Goal: Communication & Community: Connect with others

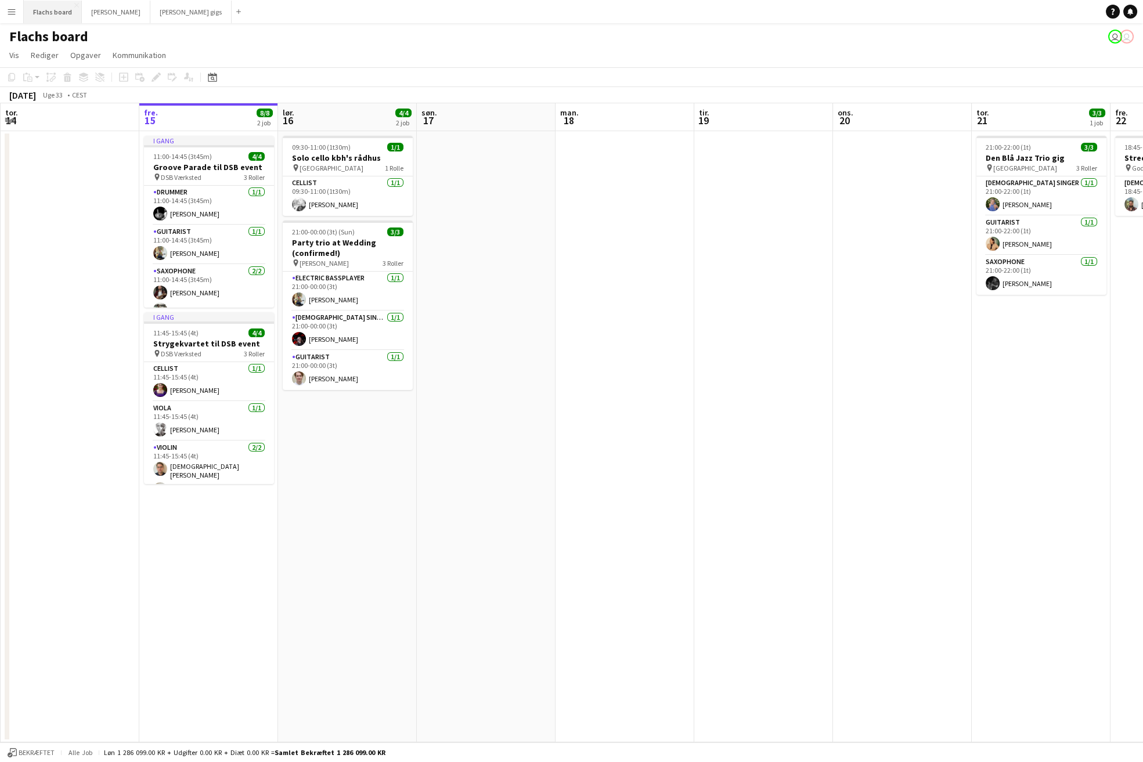
click at [41, 21] on button "Flachs board Luk" at bounding box center [53, 12] width 58 height 23
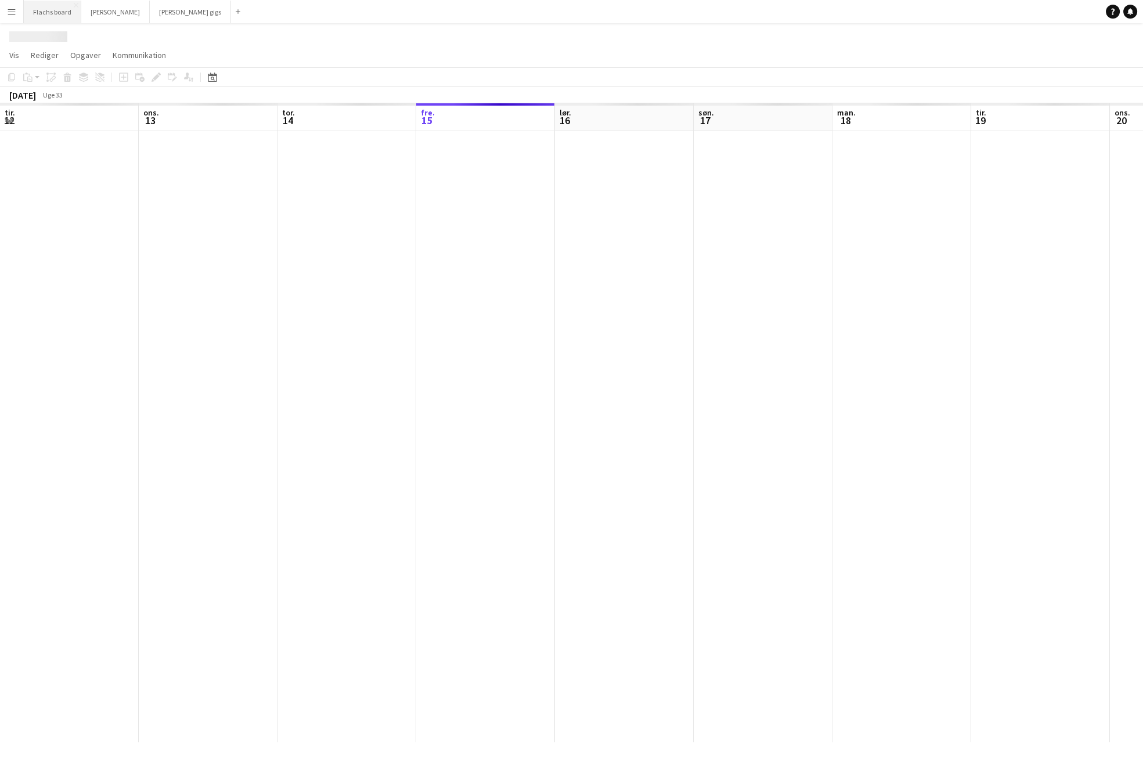
scroll to position [0, 277]
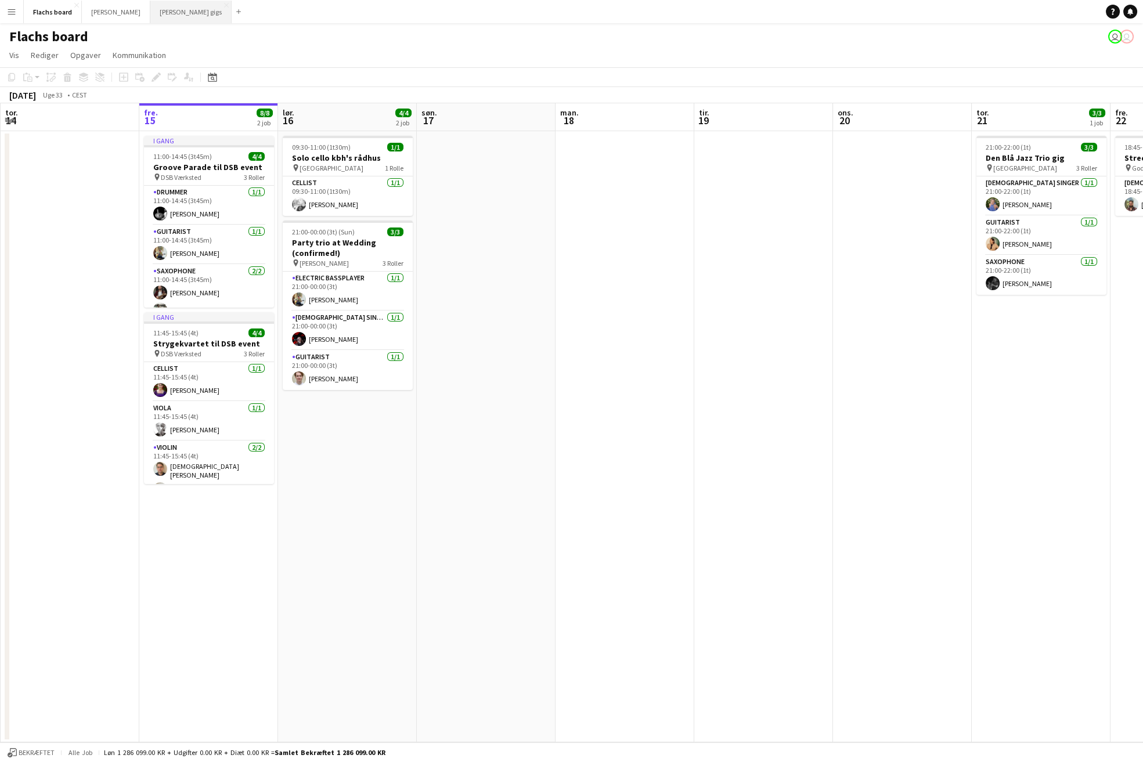
click at [150, 17] on button "[PERSON_NAME] gigs Luk" at bounding box center [190, 12] width 81 height 23
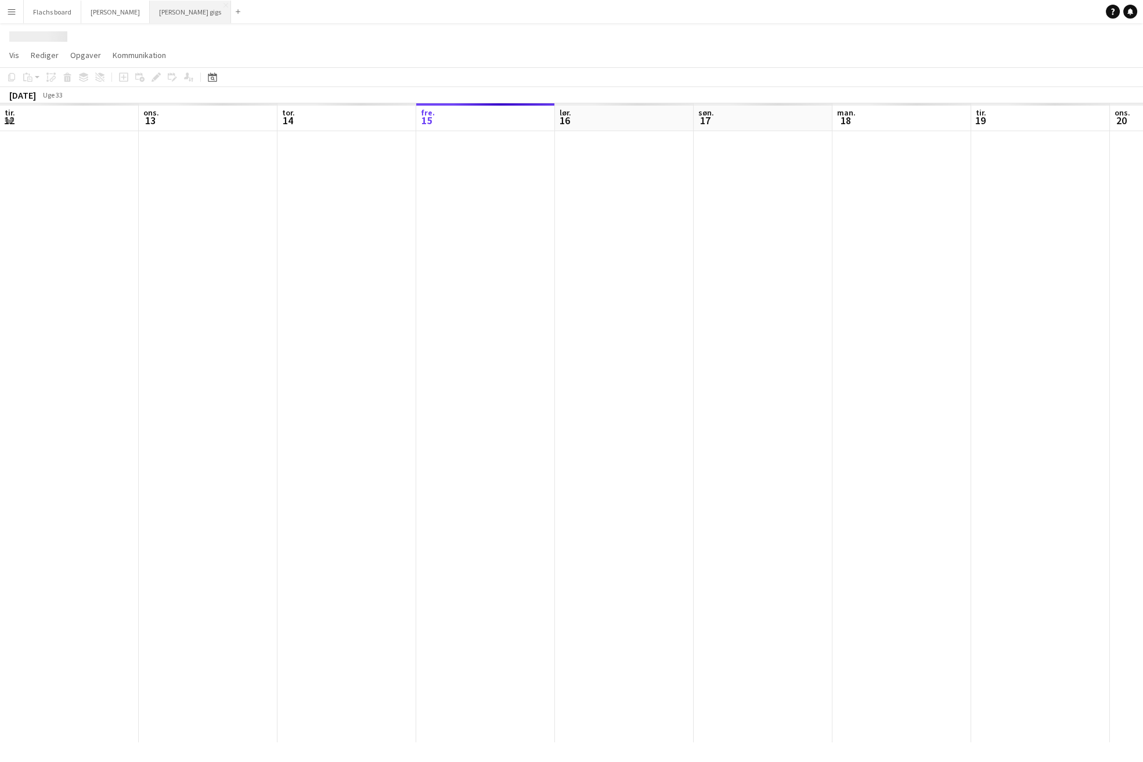
scroll to position [0, 277]
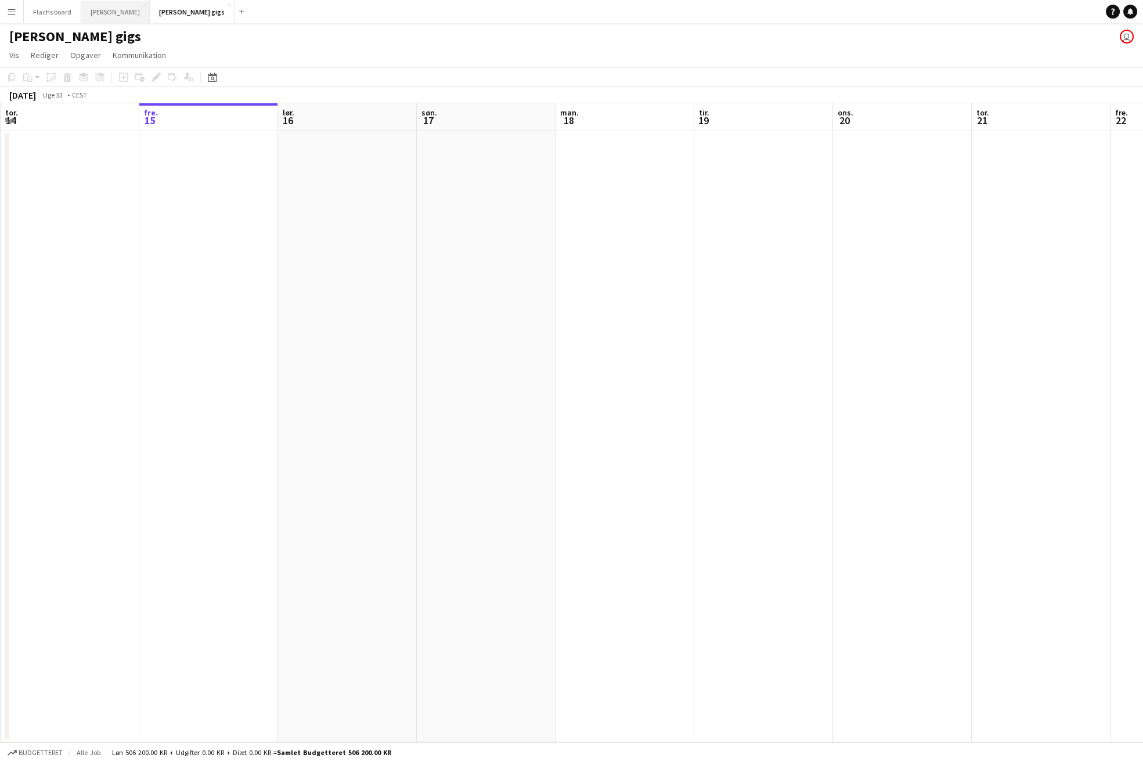
click at [101, 13] on button "Asger Gigs Luk" at bounding box center [115, 12] width 68 height 23
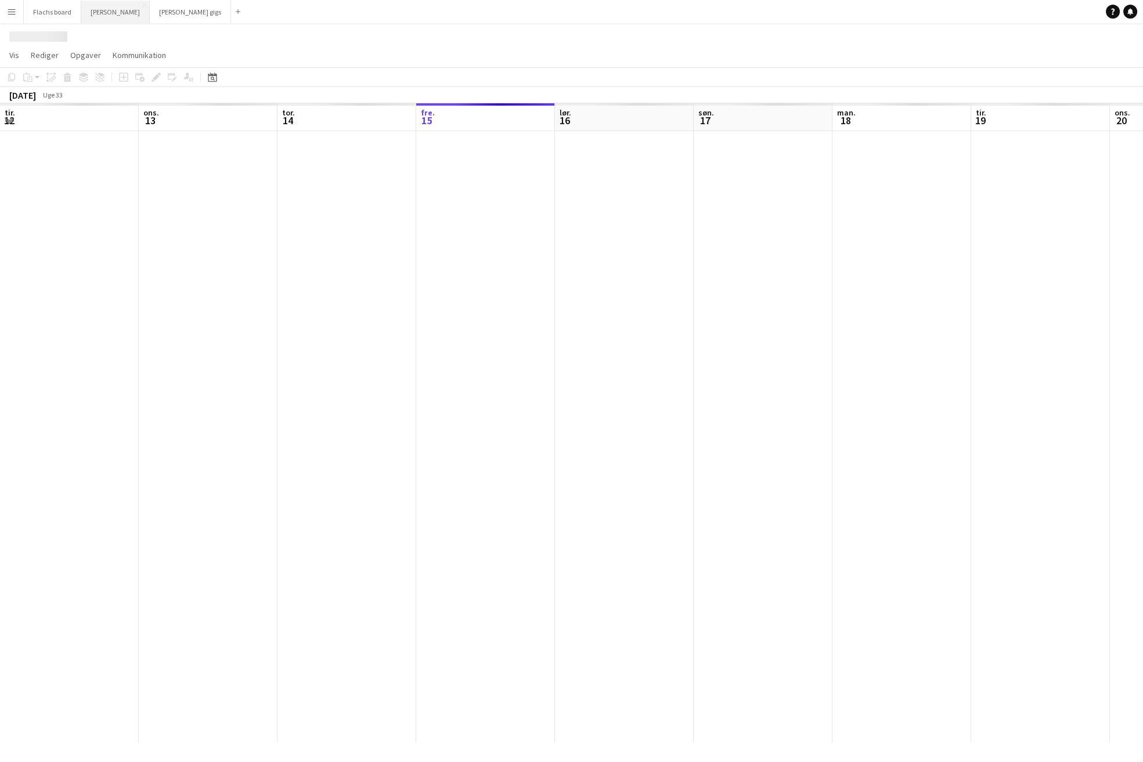
scroll to position [0, 277]
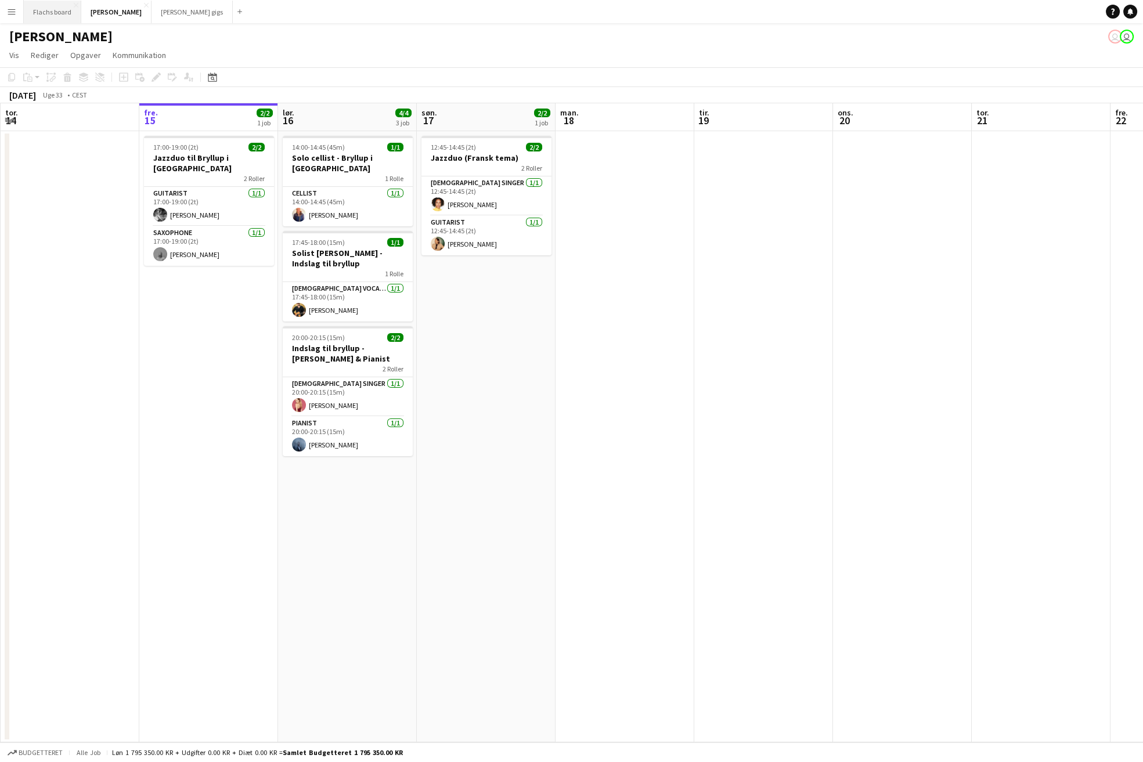
click at [43, 11] on button "Flachs board Luk" at bounding box center [52, 12] width 57 height 23
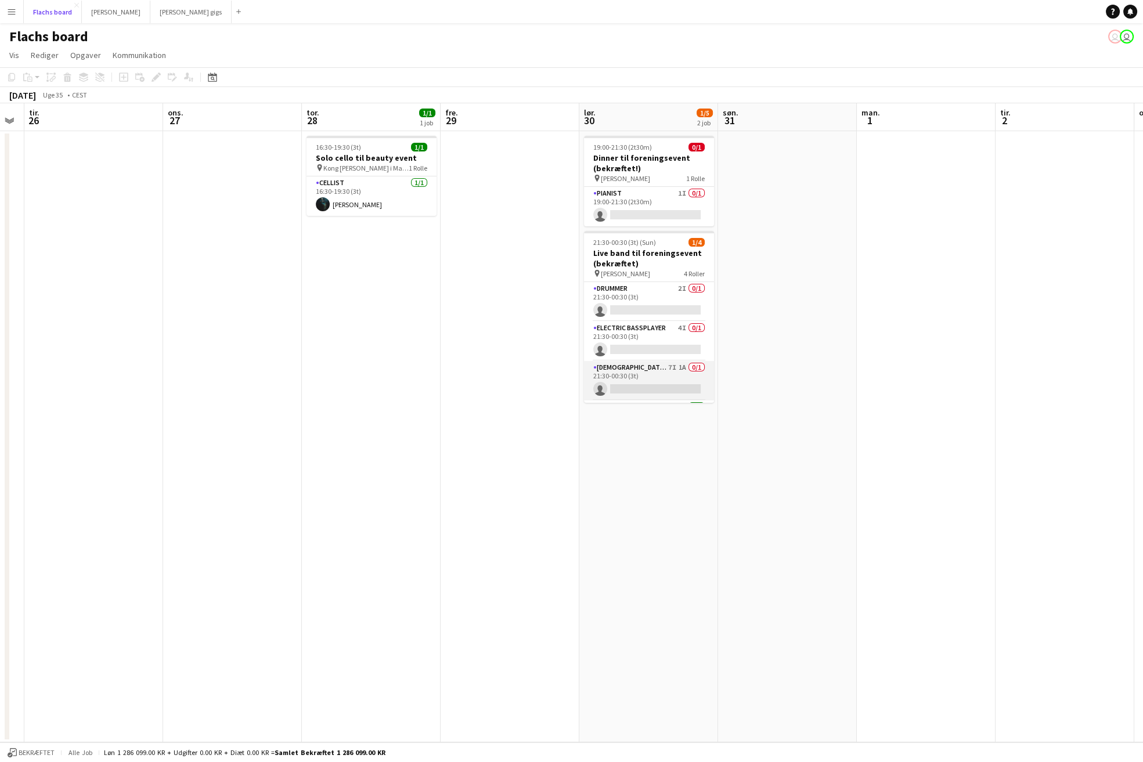
scroll to position [37, 0]
click at [52, 16] on button "Flachs board Luk" at bounding box center [53, 12] width 58 height 23
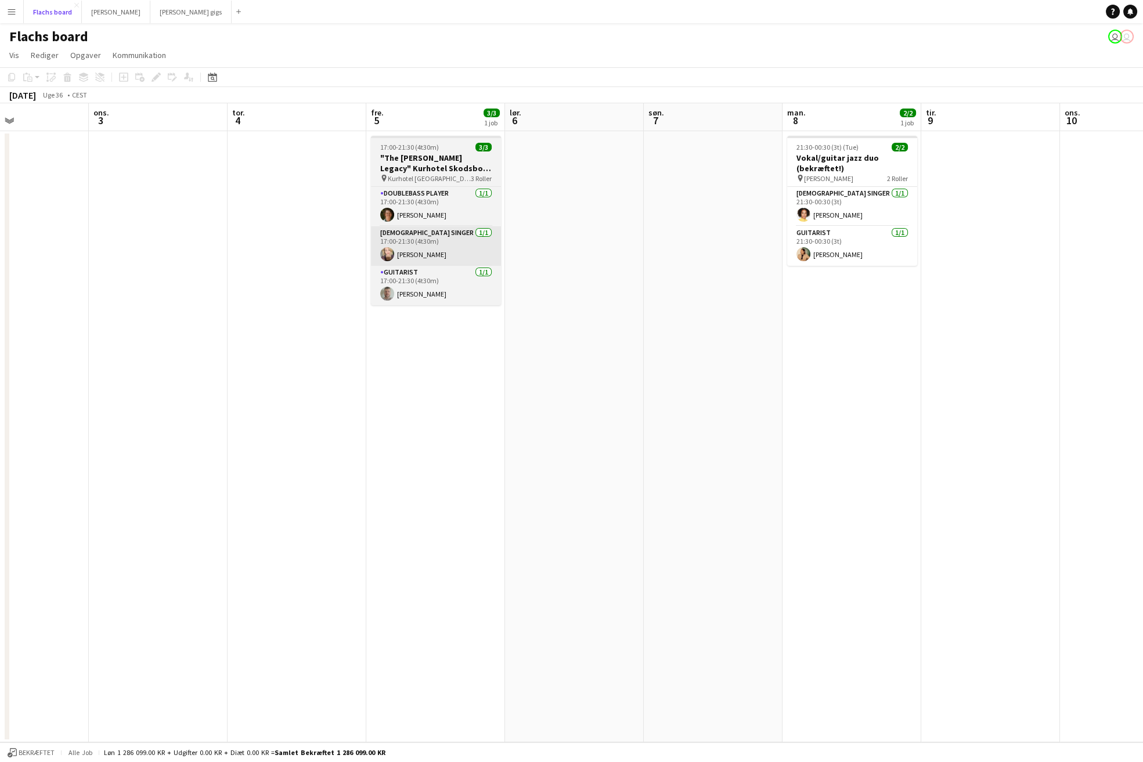
scroll to position [0, 439]
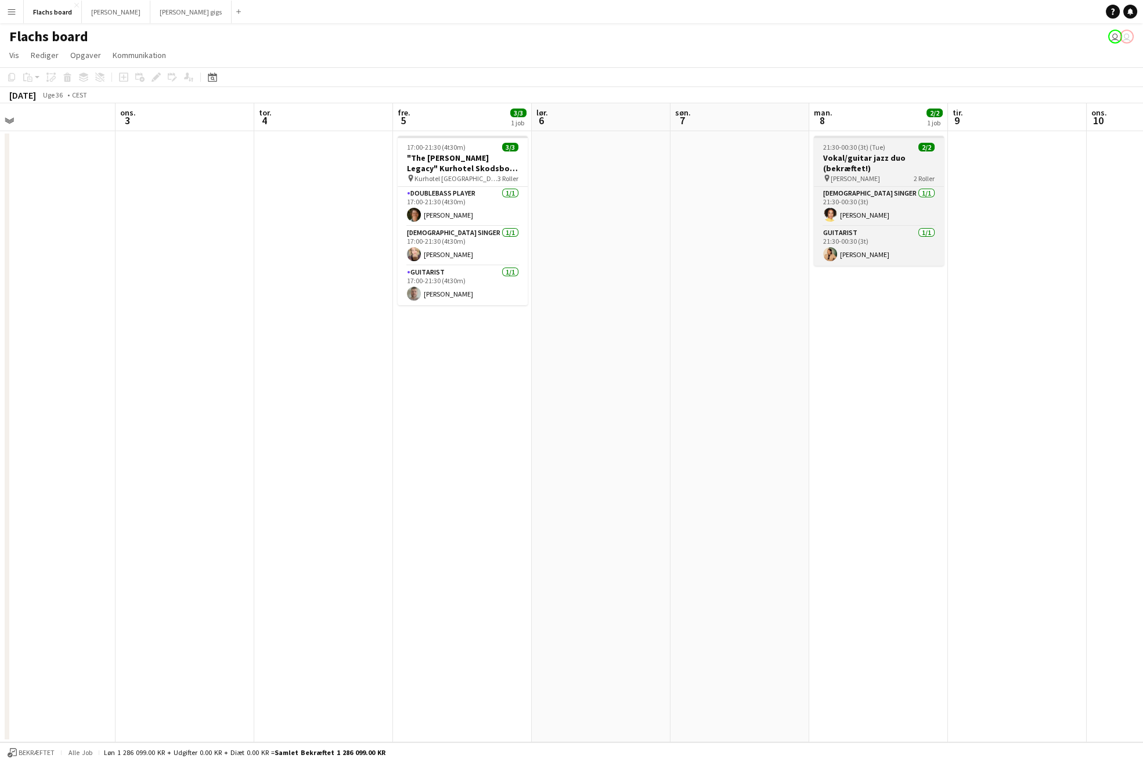
click at [893, 155] on h3 "Vokal/guitar jazz duo (bekræftet!)" at bounding box center [879, 163] width 130 height 21
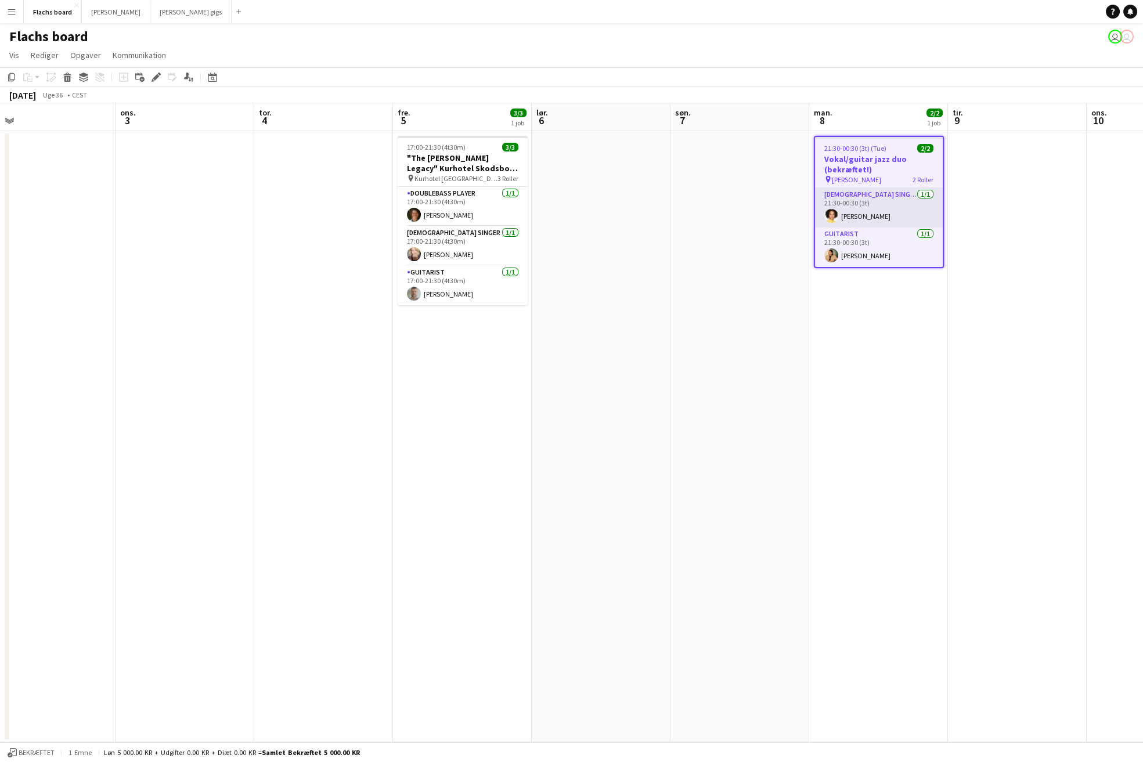
click at [849, 214] on app-card-role "[DEMOGRAPHIC_DATA] Singer [DATE] 21:30-00:30 (3t) [PERSON_NAME]" at bounding box center [879, 207] width 128 height 39
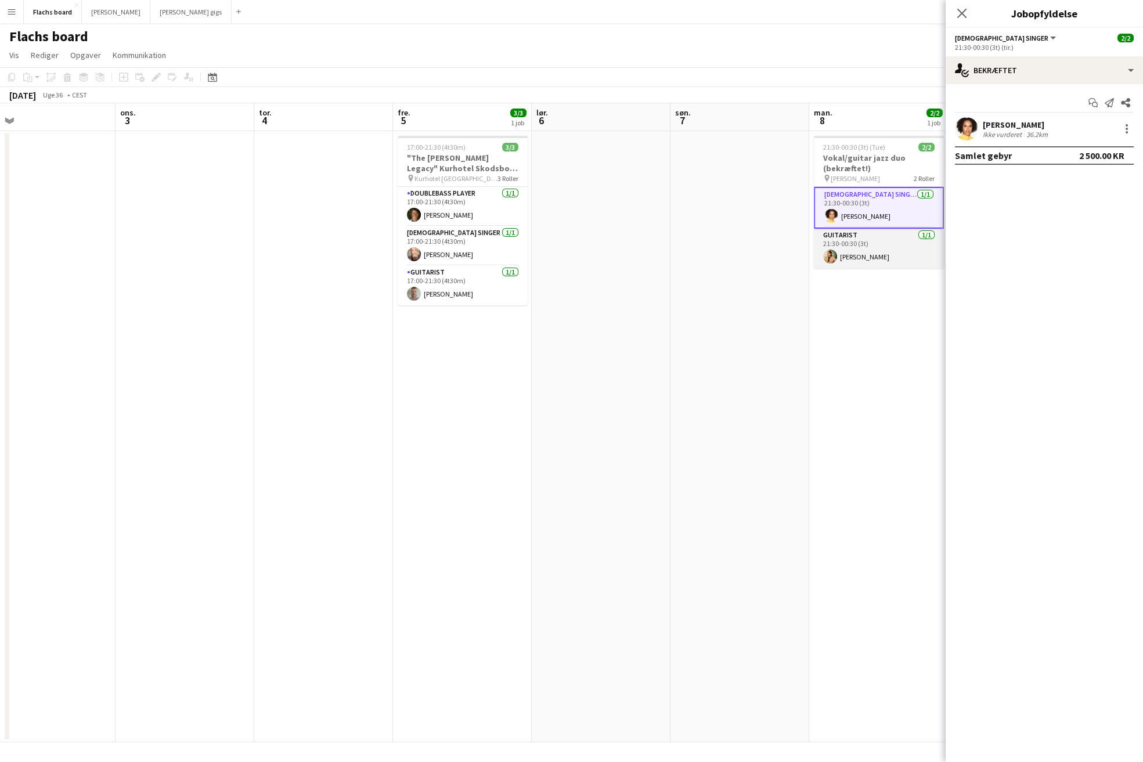
click at [853, 257] on app-card-role "Guitarist [DATE] 21:30-00:30 (3t) [PERSON_NAME]" at bounding box center [879, 248] width 130 height 39
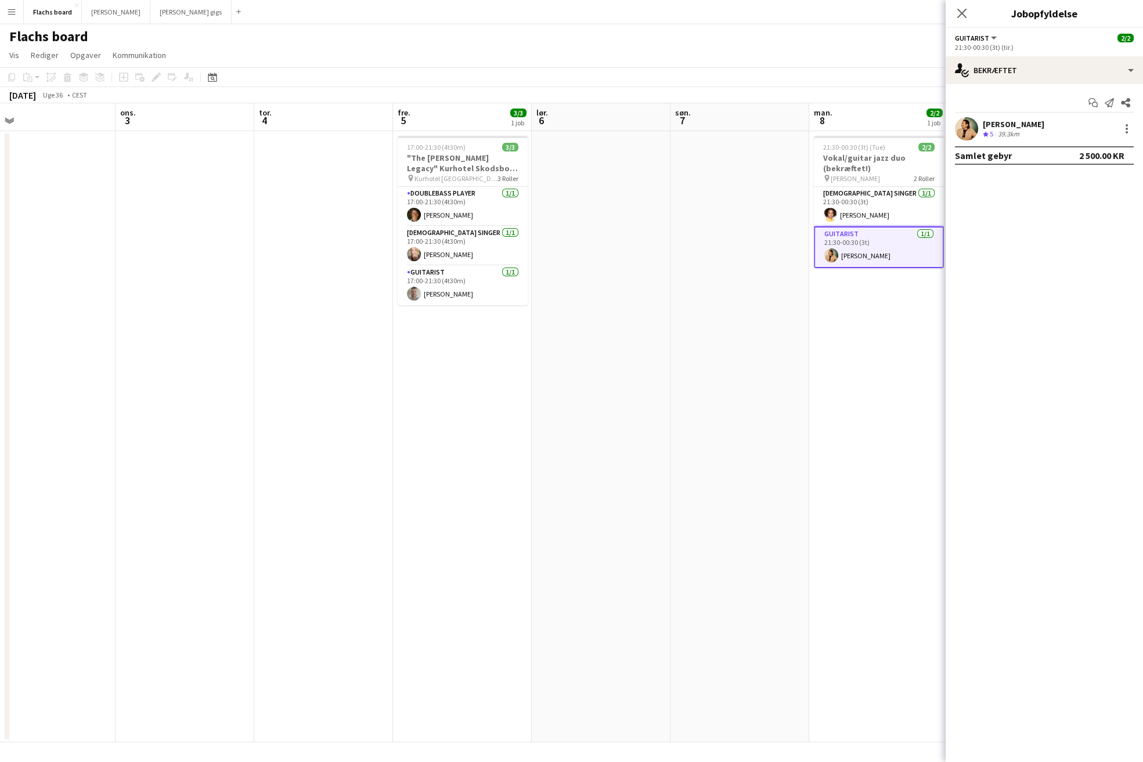
click at [853, 338] on app-date-cell "21:30-00:30 (3t) (Tue) 2/2 Vokal/guitar jazz duo (bekræftet!) pin [PERSON_NAME]…" at bounding box center [878, 436] width 139 height 611
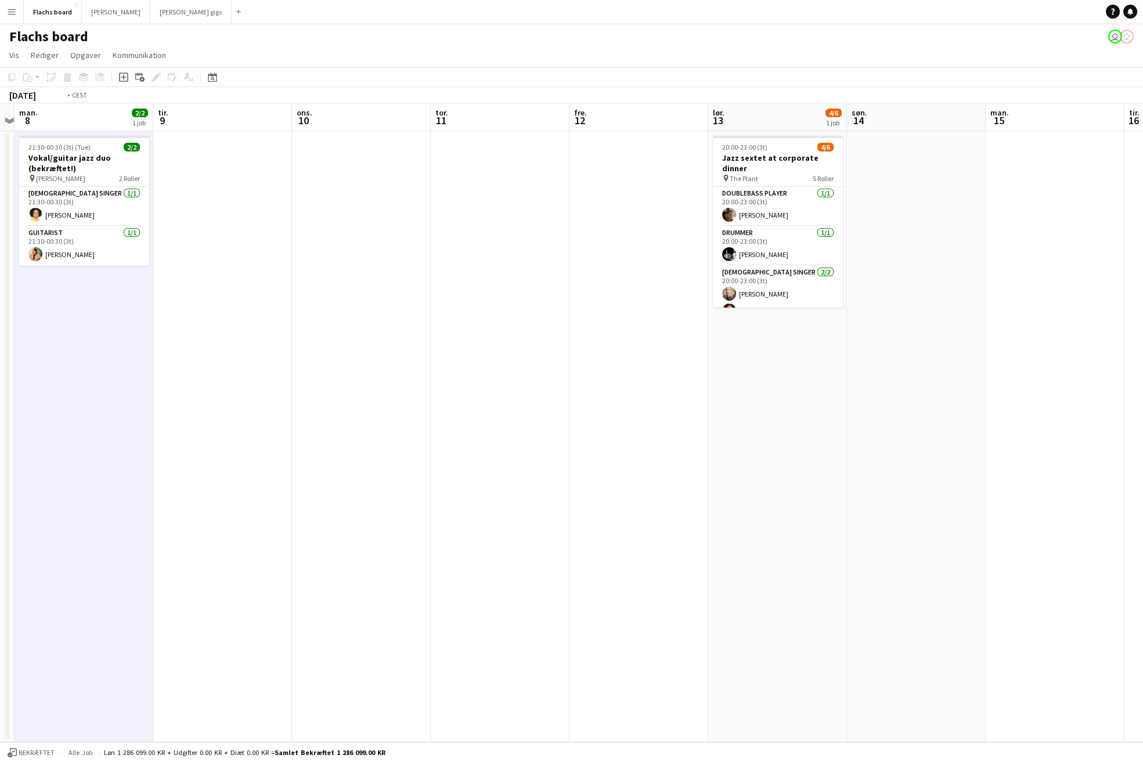
scroll to position [0, 518]
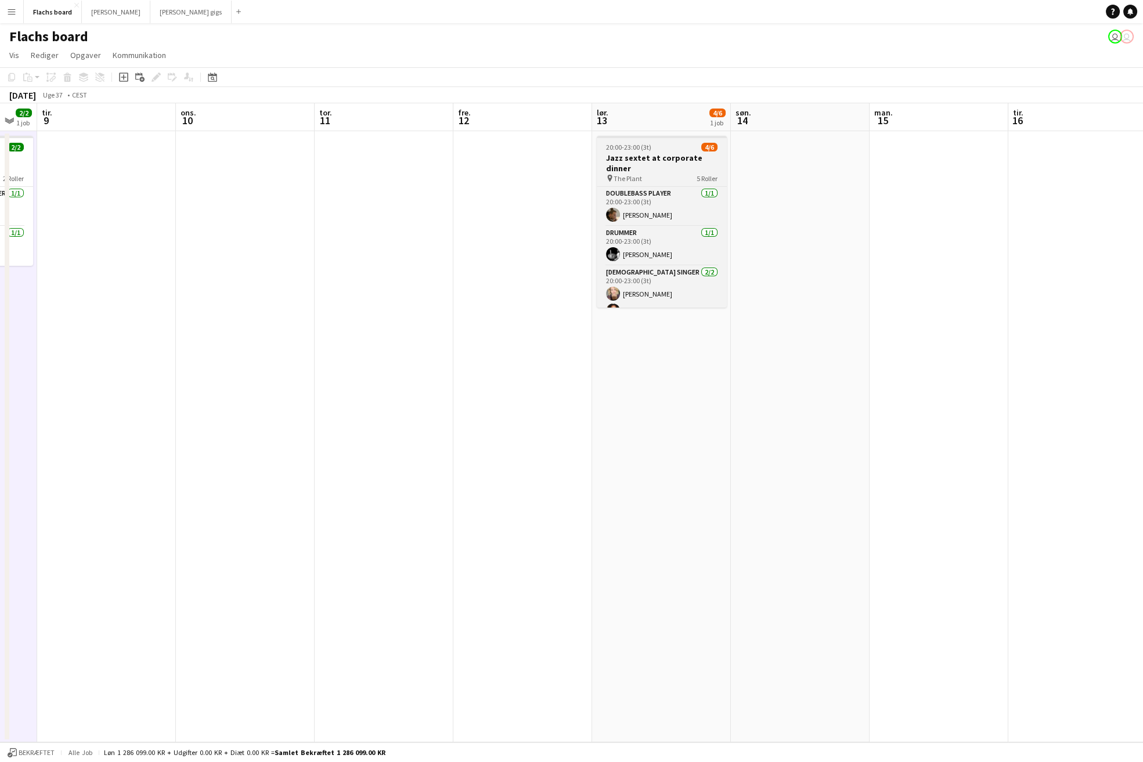
click at [675, 156] on h3 "Jazz sextet at corporate dinner" at bounding box center [662, 163] width 130 height 21
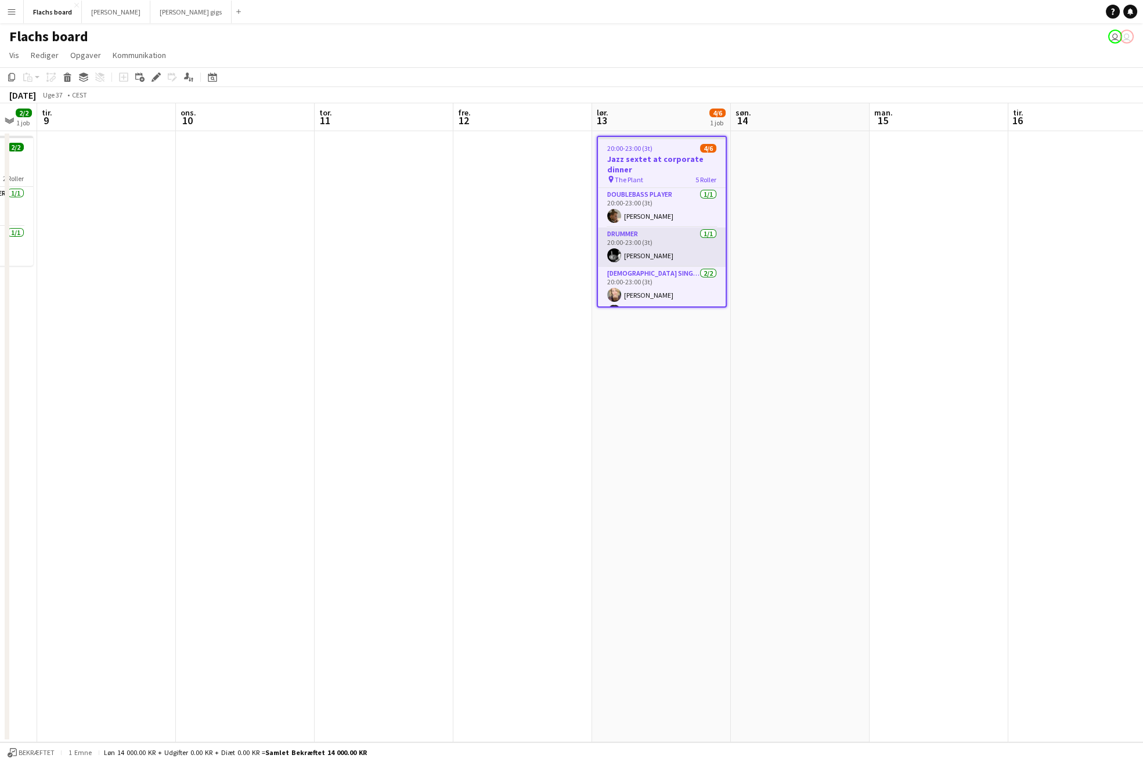
scroll to position [95, 0]
click at [668, 250] on app-card-role "Pianist 1I 0/1 20:00-23:00 (3t) single-neutral-actions" at bounding box center [662, 248] width 128 height 39
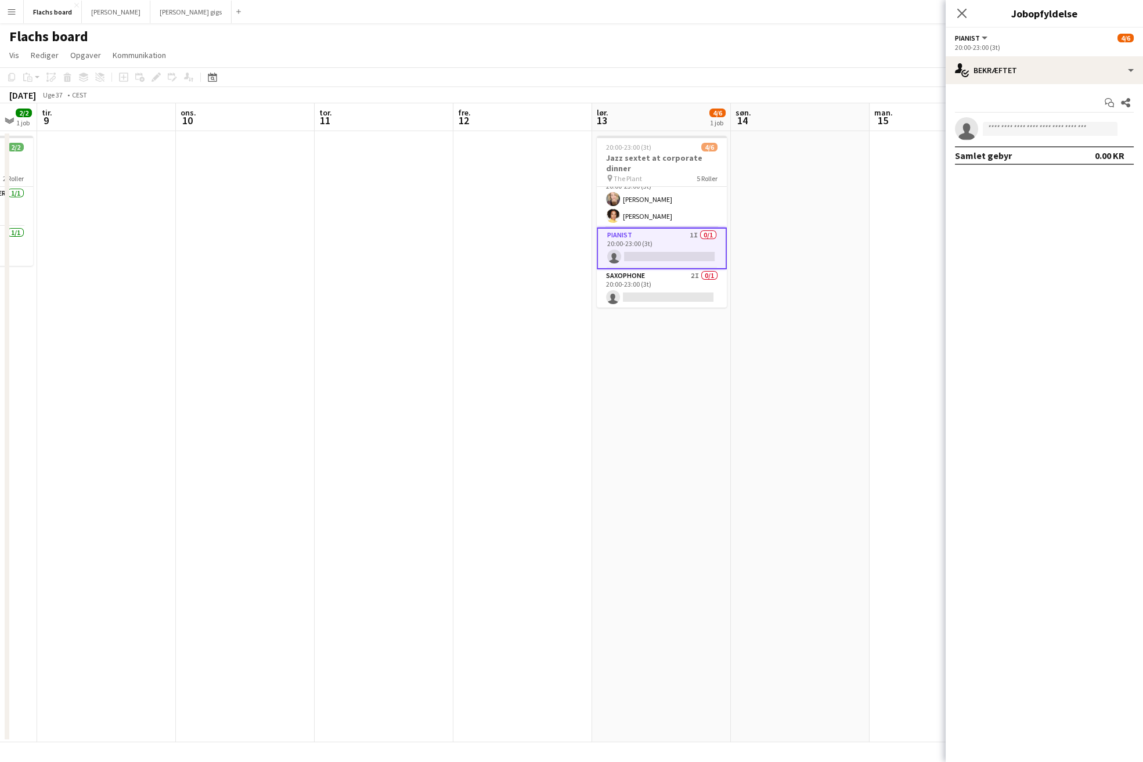
scroll to position [84, 0]
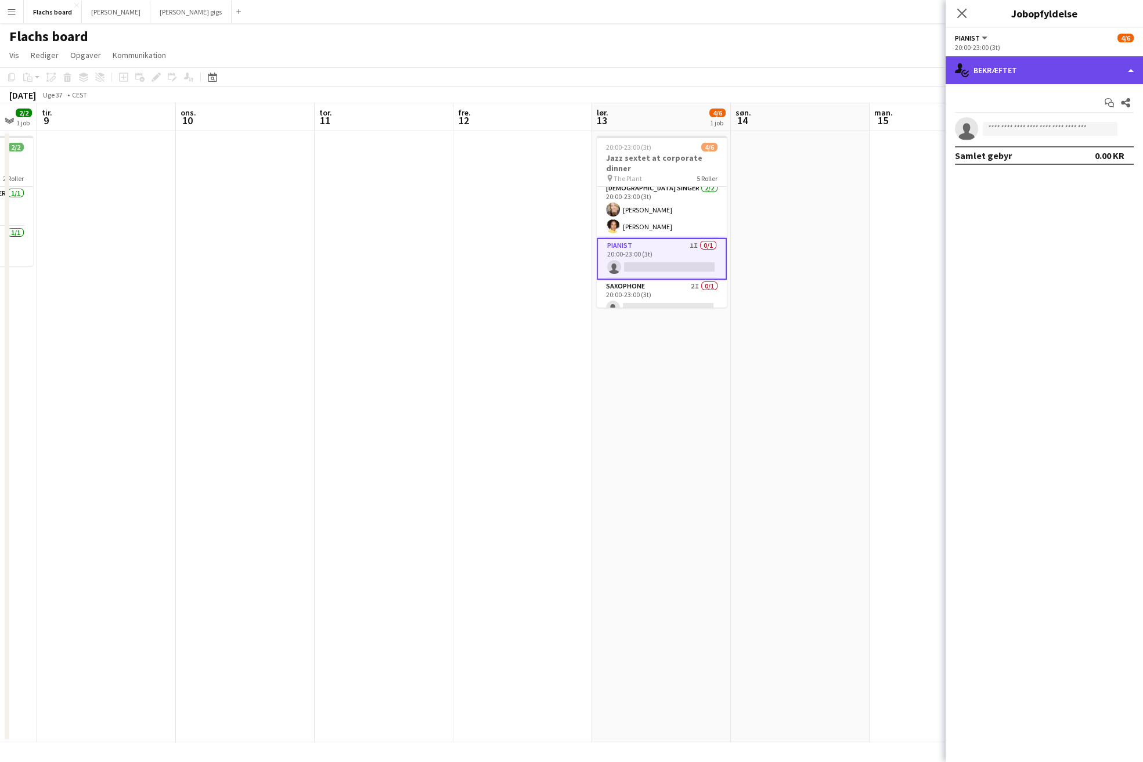
click at [1060, 74] on div "single-neutral-actions-check-2 Bekræftet" at bounding box center [1044, 70] width 197 height 28
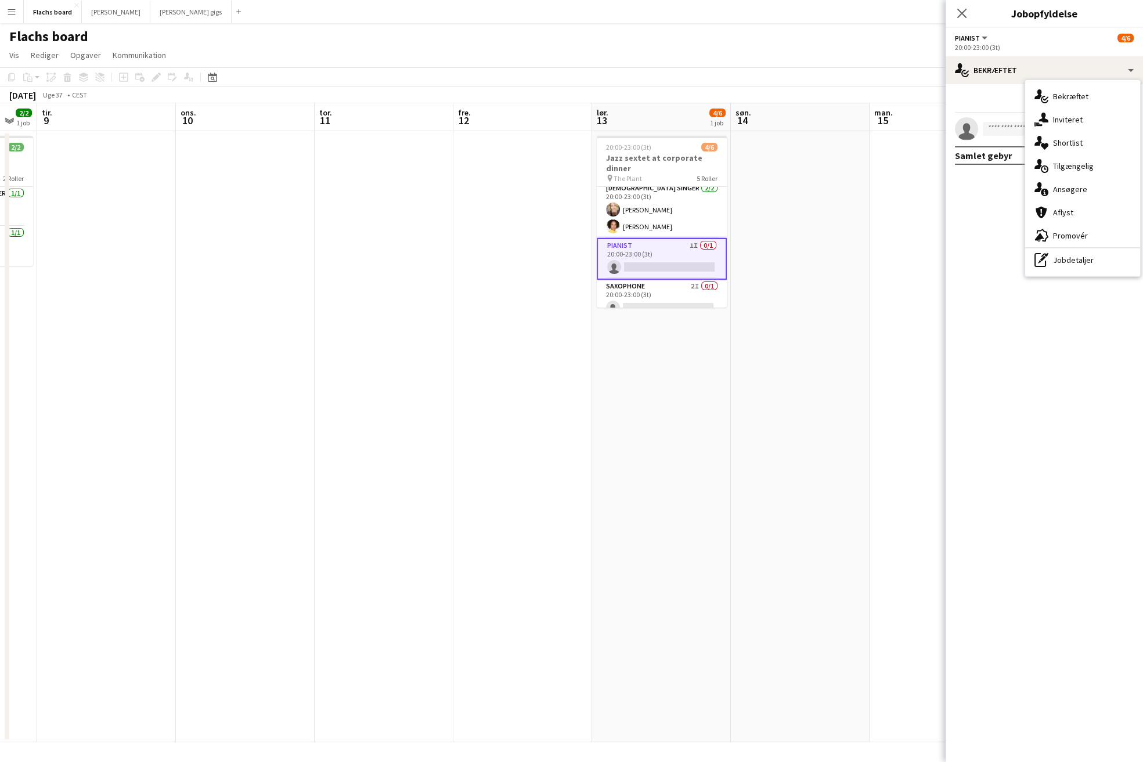
click at [797, 143] on app-date-cell at bounding box center [800, 436] width 139 height 611
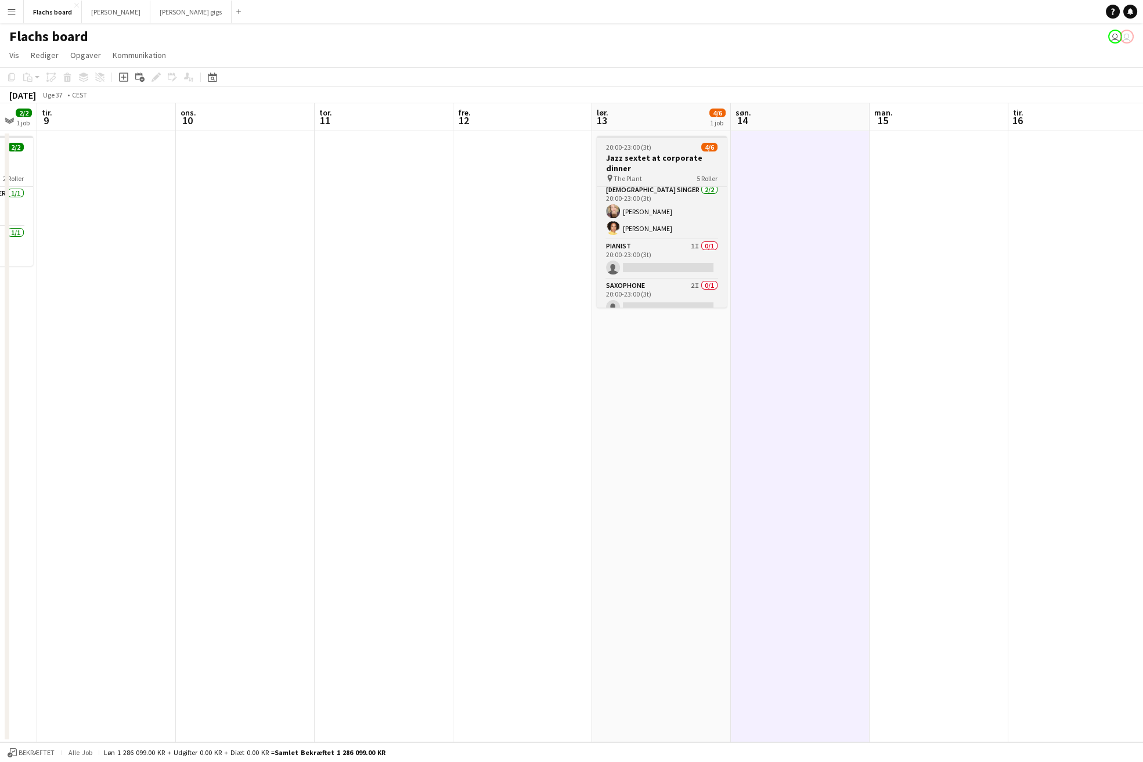
click at [640, 146] on span "20:00-23:00 (3t)" at bounding box center [628, 147] width 45 height 9
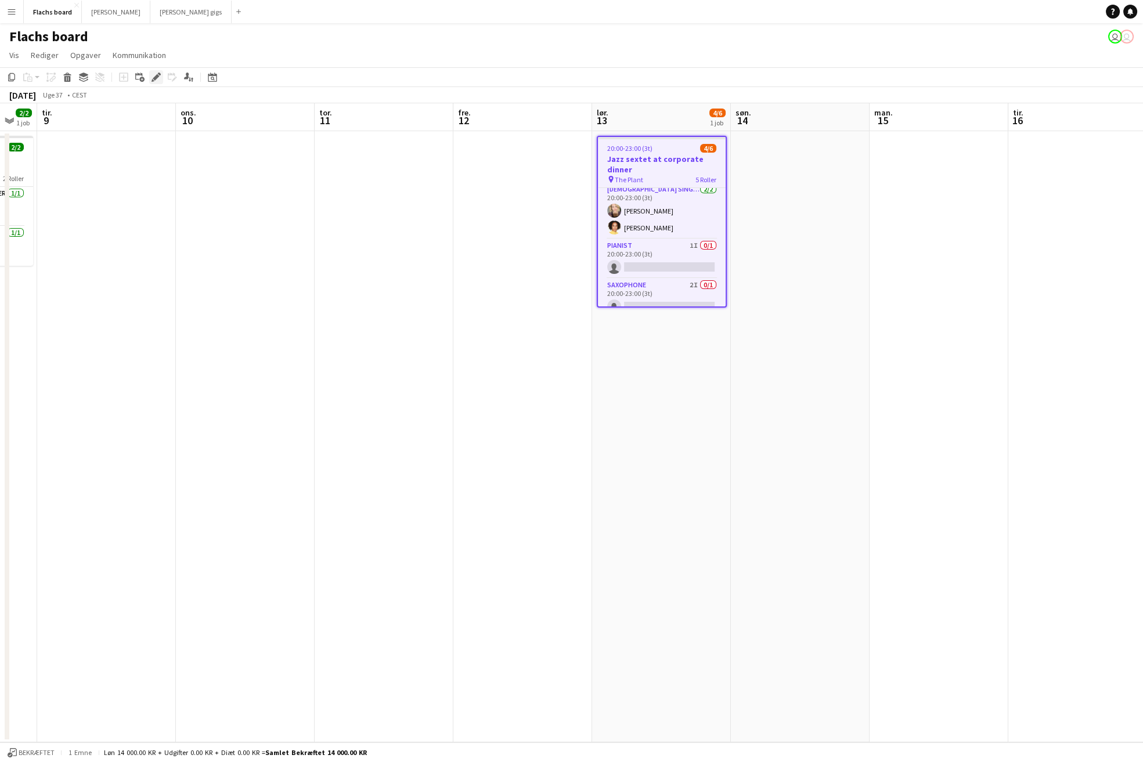
click at [156, 78] on icon at bounding box center [156, 77] width 6 height 6
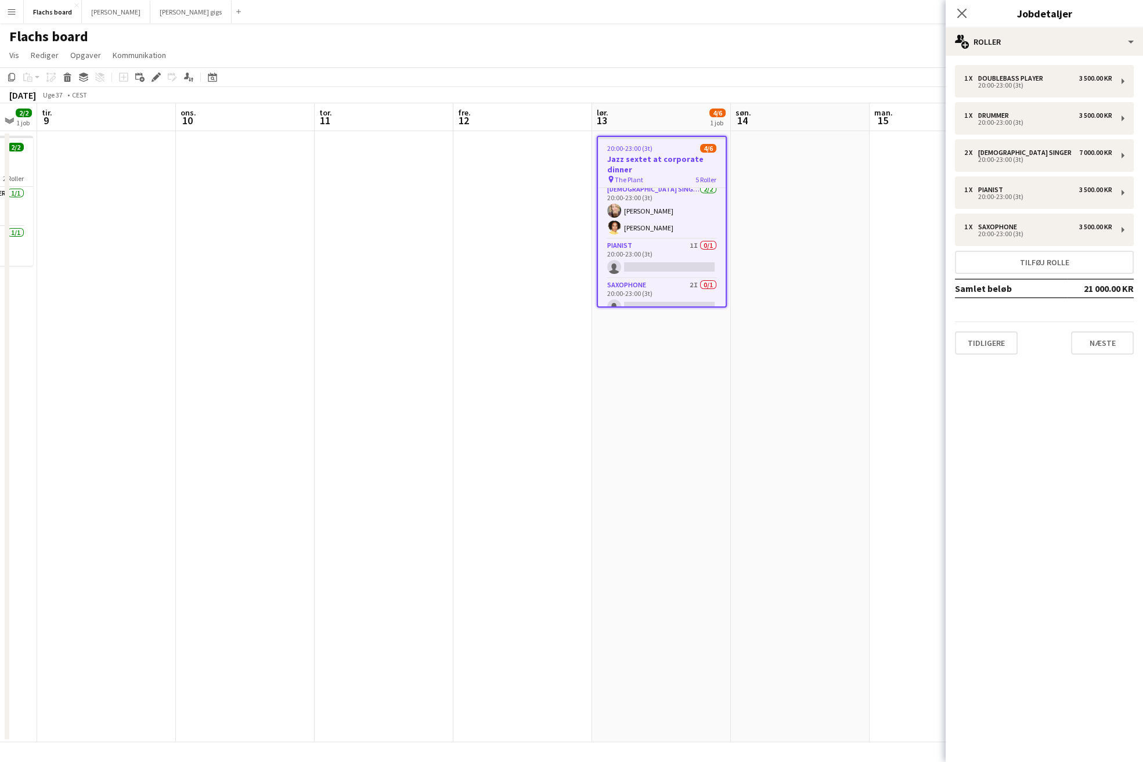
click at [862, 179] on app-date-cell at bounding box center [800, 436] width 139 height 611
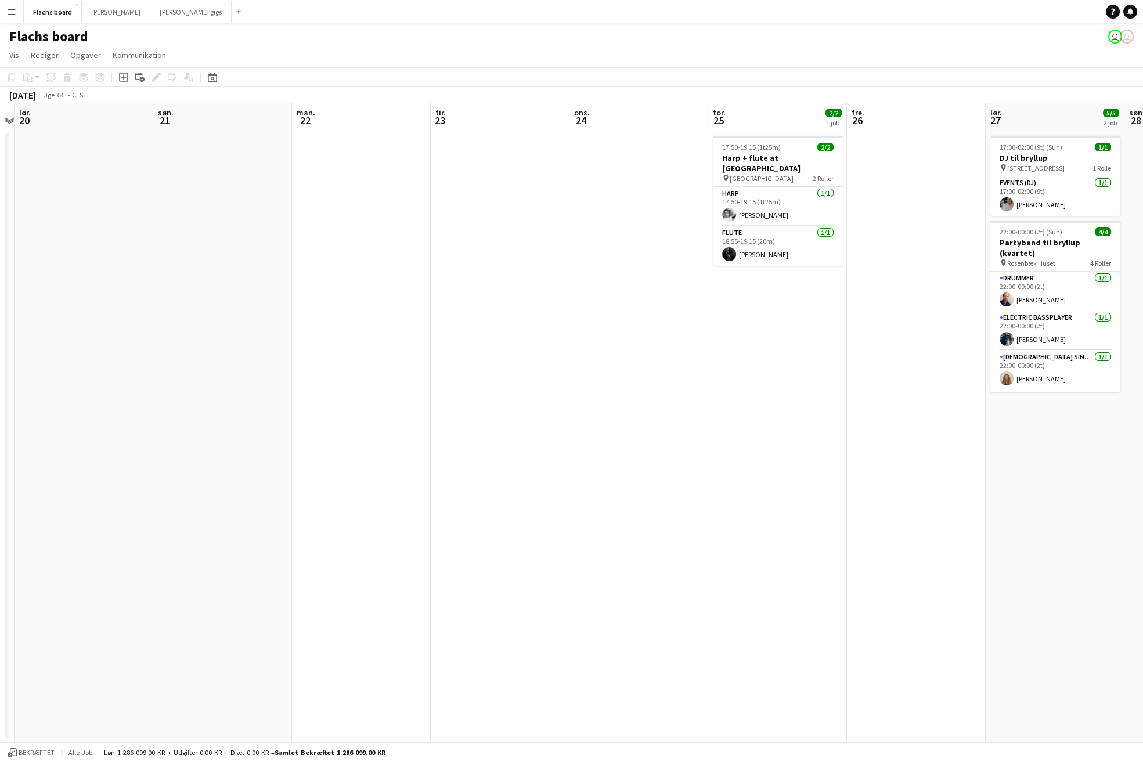
scroll to position [0, 310]
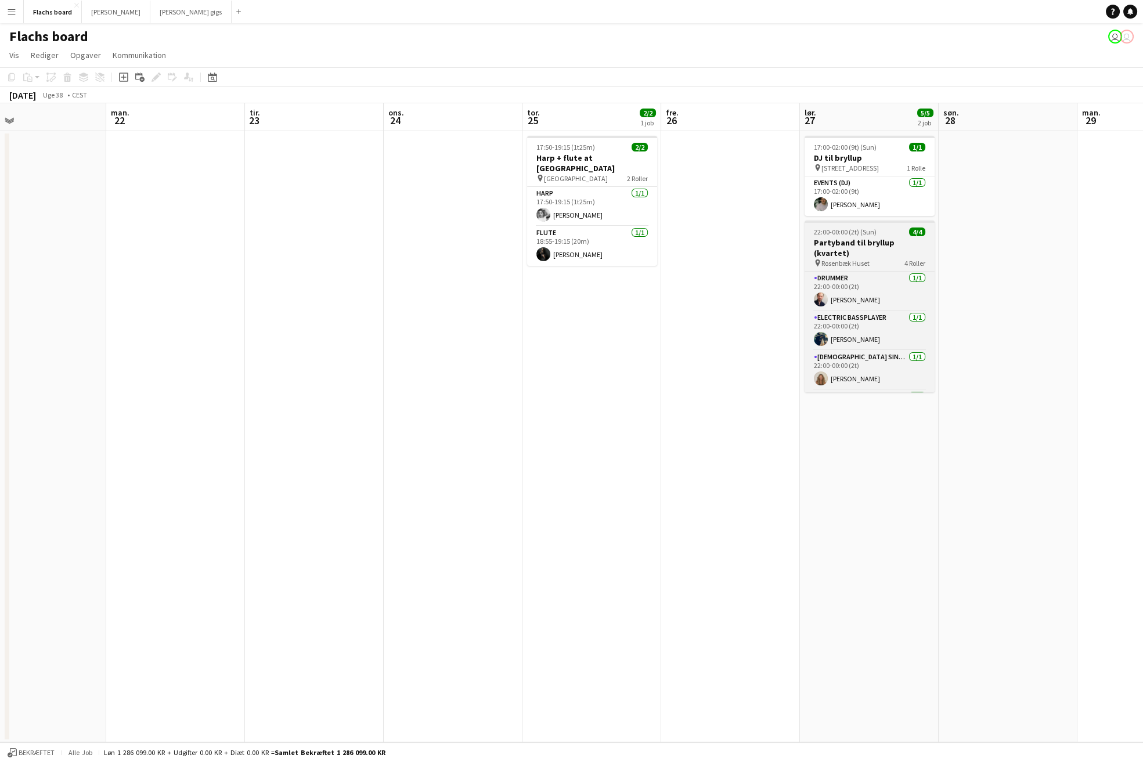
click at [853, 259] on span "Rosenbæk Huset" at bounding box center [845, 263] width 48 height 9
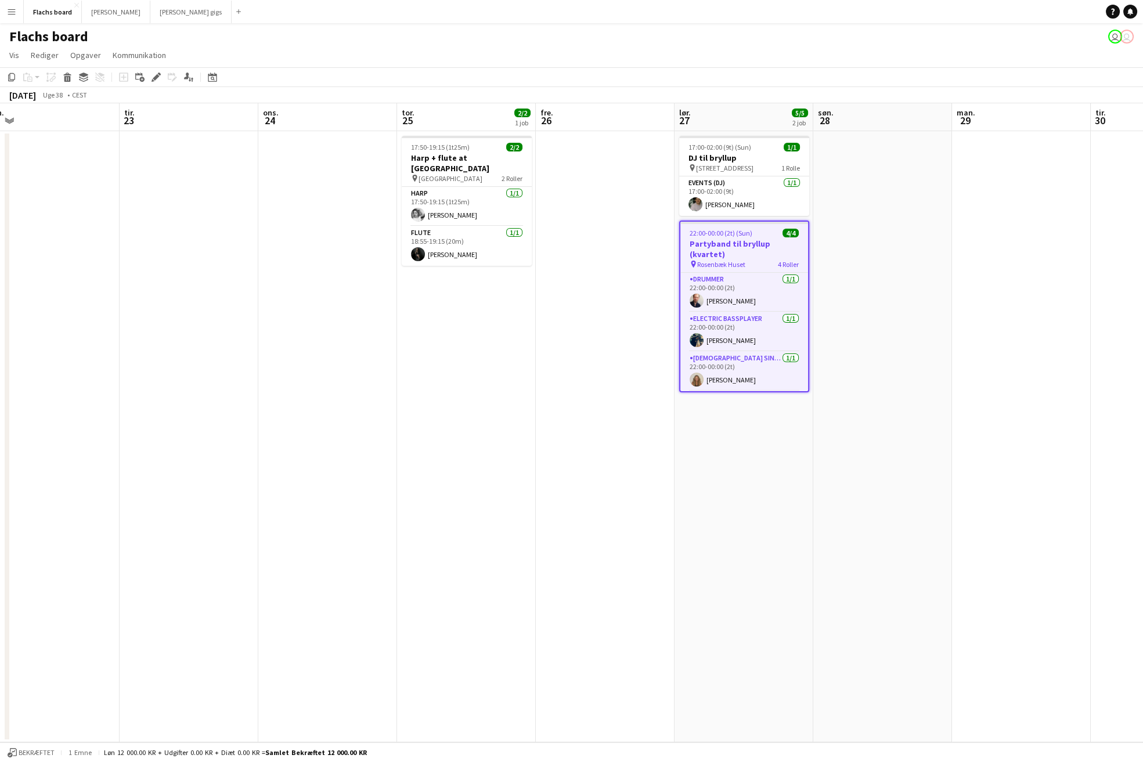
scroll to position [0, 434]
click at [718, 151] on span "17:00-02:00 (9t) (Sun)" at bounding box center [721, 147] width 63 height 9
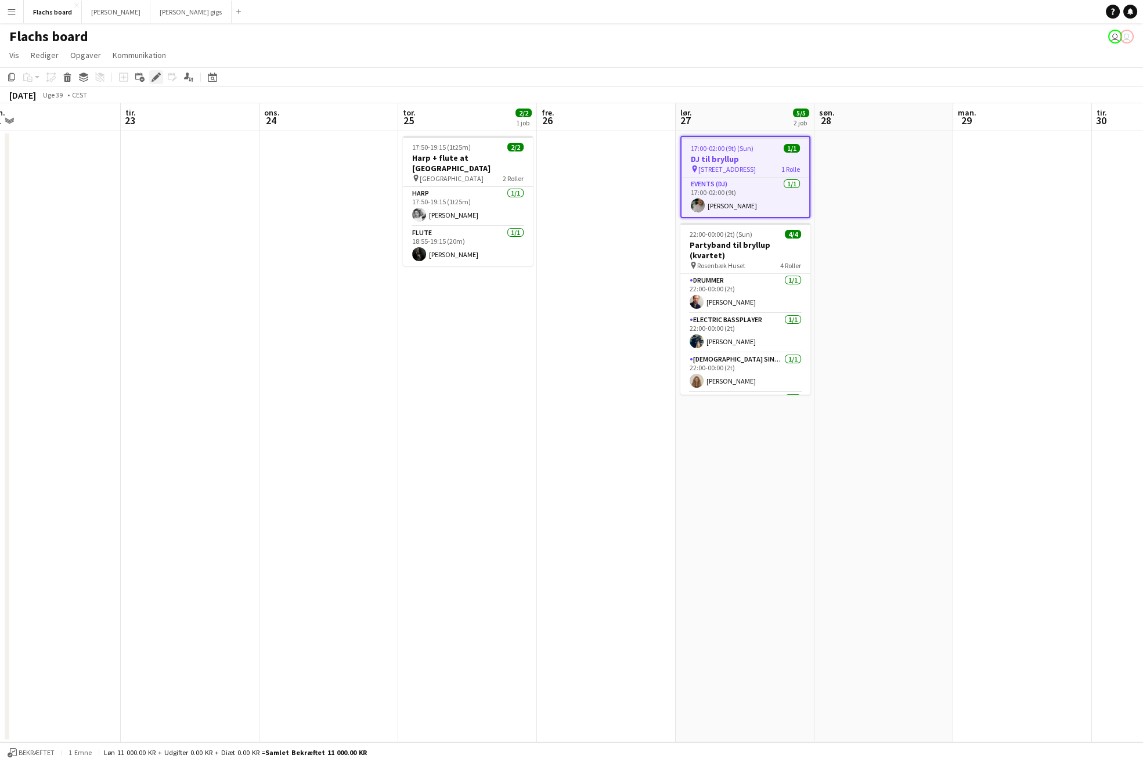
click at [158, 74] on icon at bounding box center [159, 74] width 3 height 3
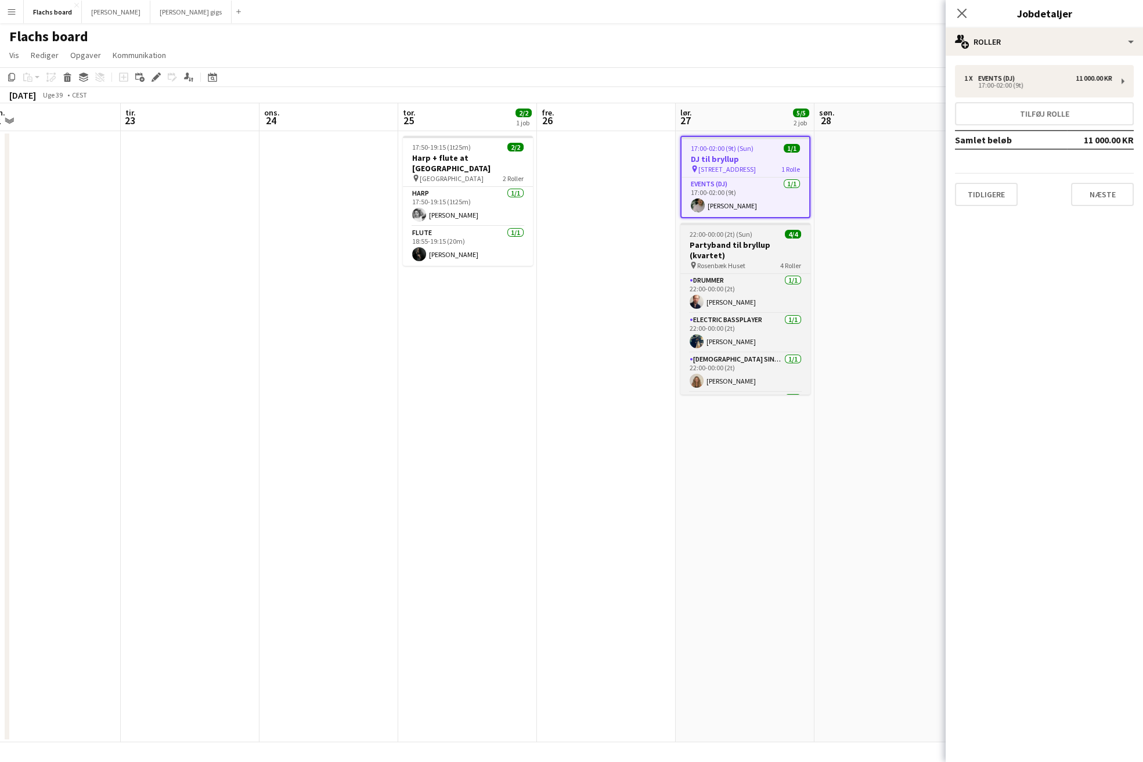
click at [702, 261] on span "Rosenbæk Huset" at bounding box center [721, 265] width 48 height 9
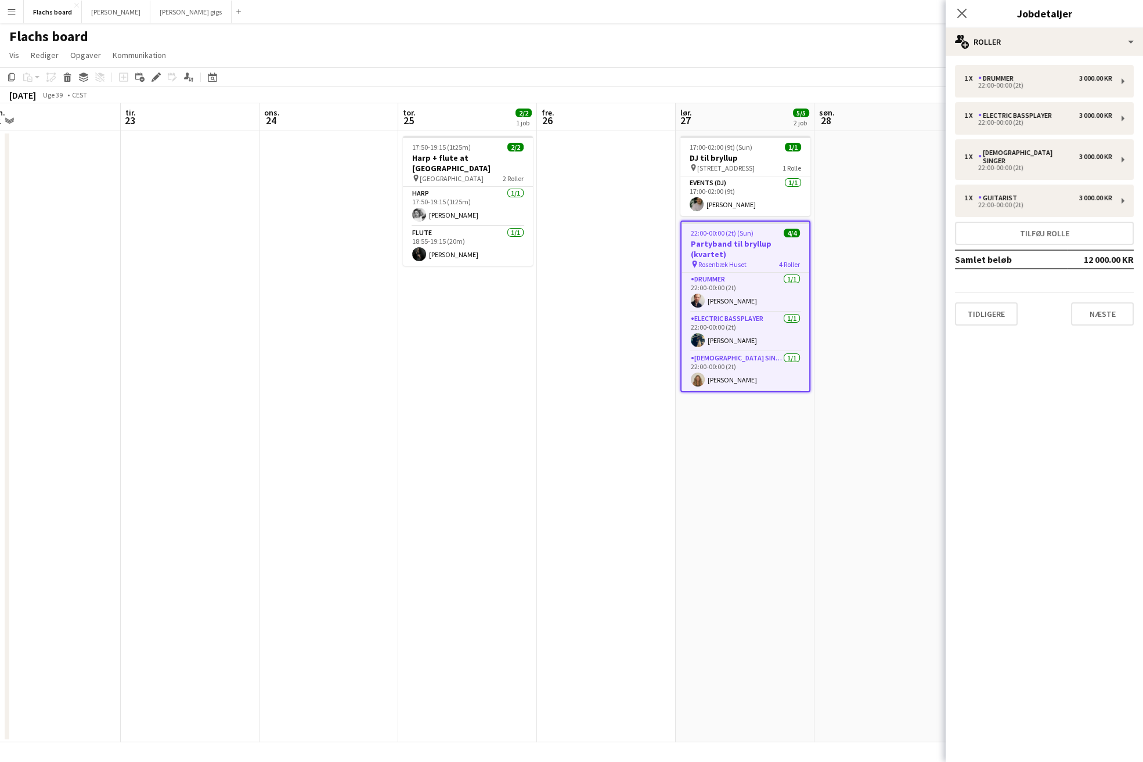
click at [824, 192] on app-date-cell at bounding box center [883, 436] width 139 height 611
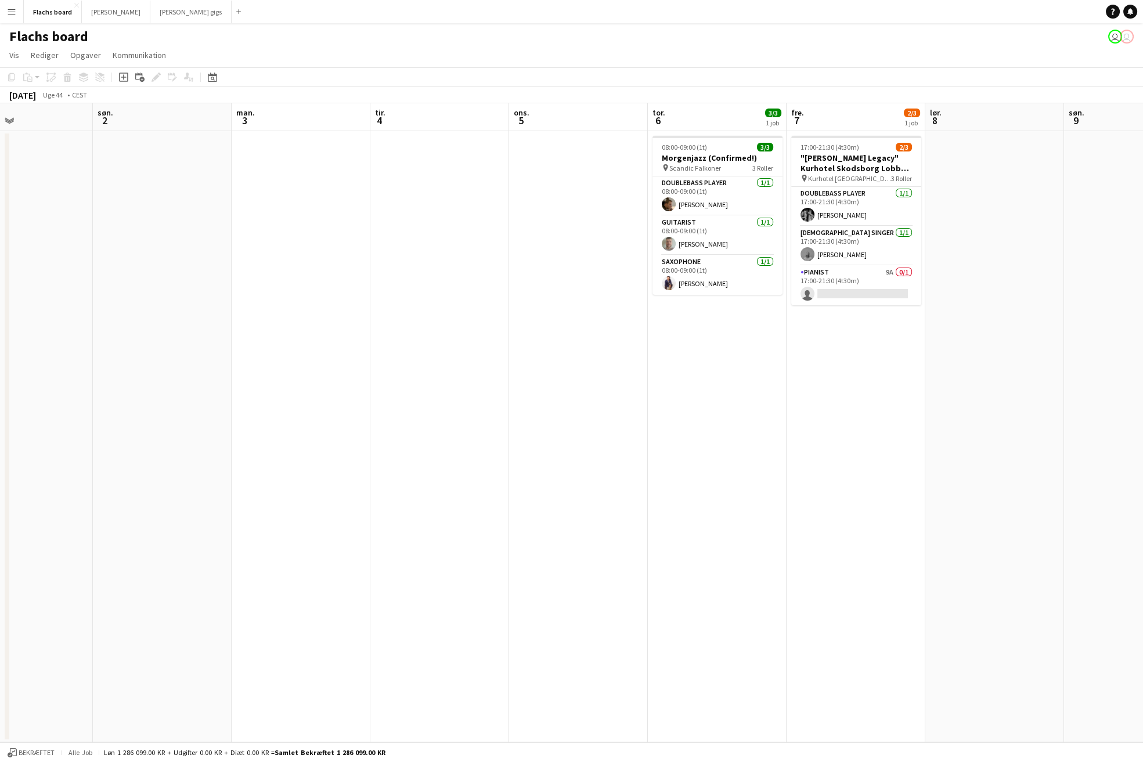
scroll to position [0, 527]
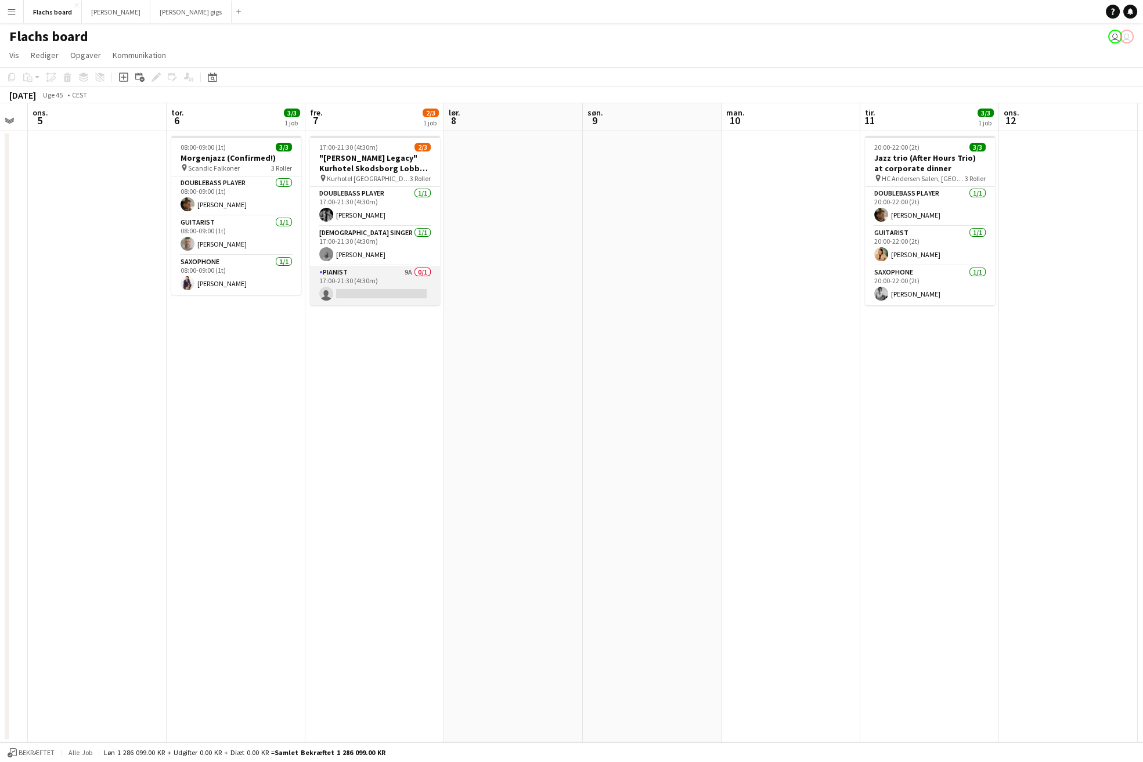
click at [392, 288] on app-card-role "Pianist 9A 0/1 17:00-21:30 (4t30m) single-neutral-actions" at bounding box center [375, 285] width 130 height 39
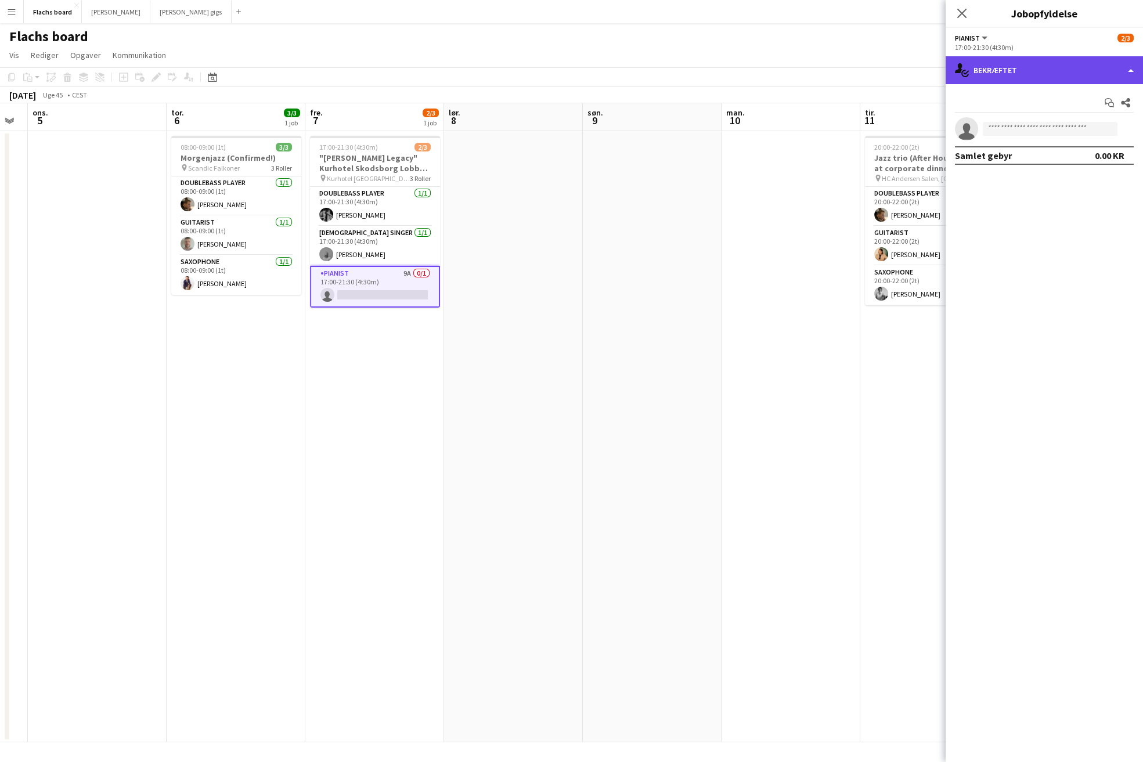
click at [1065, 75] on div "single-neutral-actions-check-2 Bekræftet" at bounding box center [1044, 70] width 197 height 28
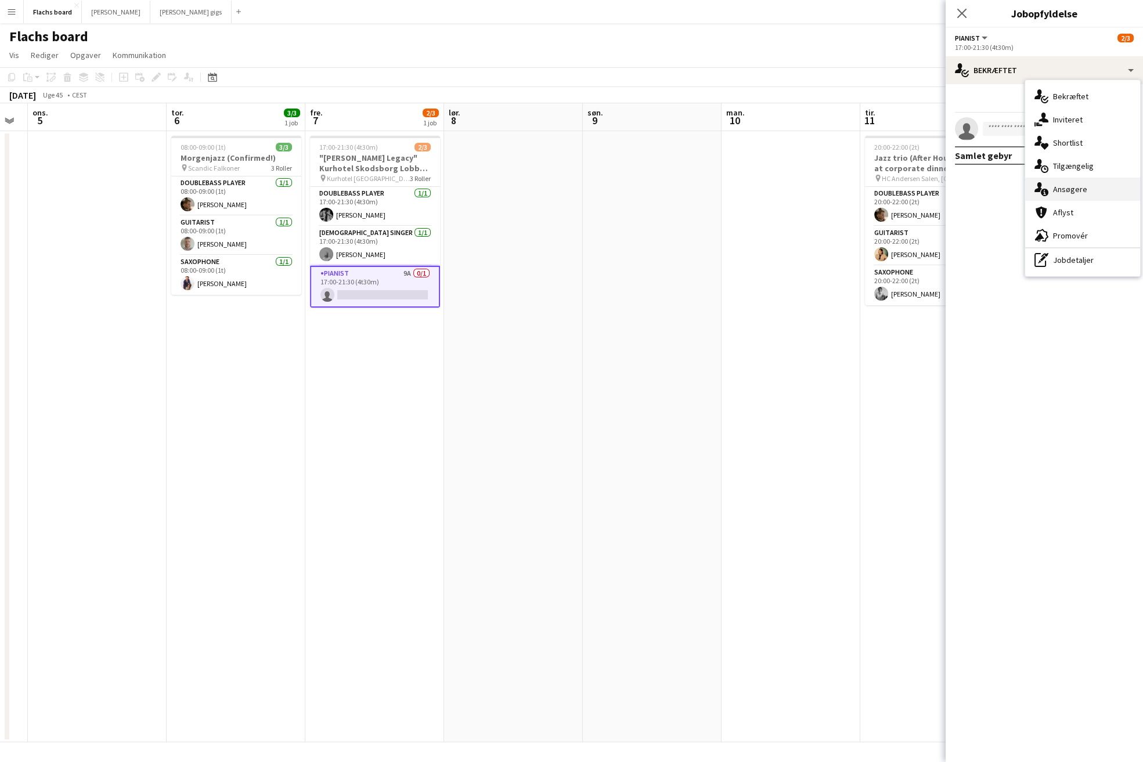
click at [1081, 186] on div "single-neutral-actions-information Ansøgere" at bounding box center [1082, 189] width 115 height 23
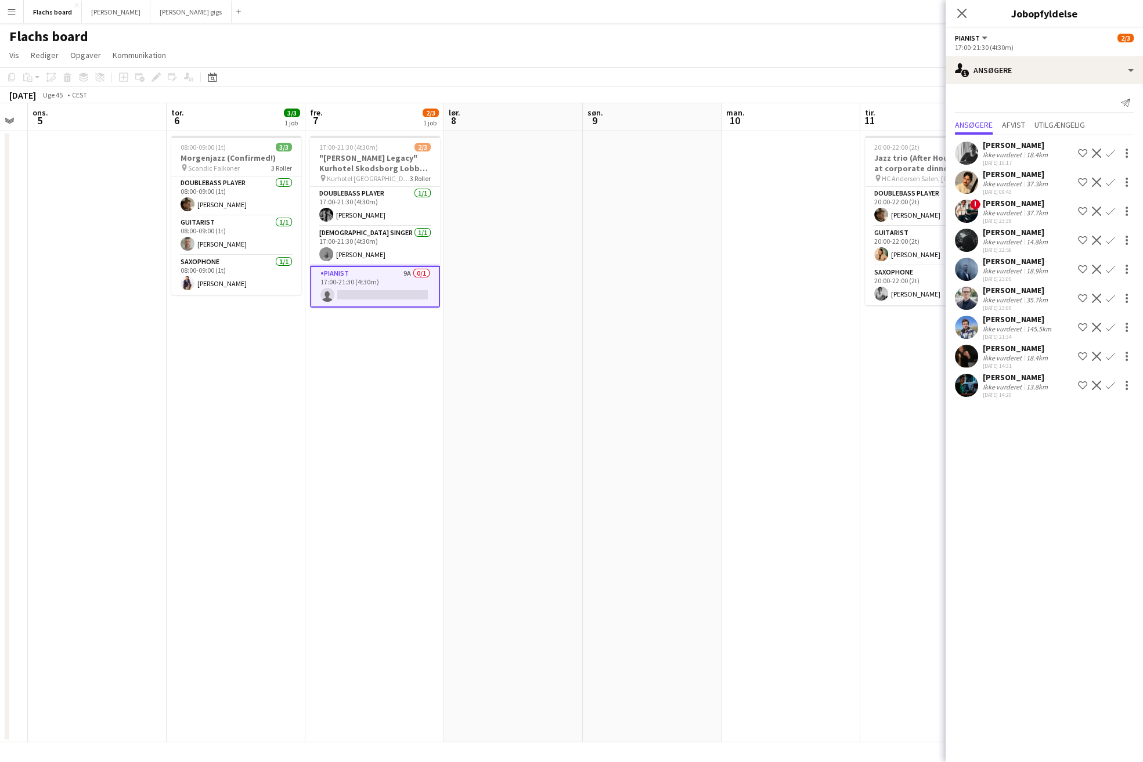
click at [1112, 151] on app-icon "Bekræft" at bounding box center [1110, 153] width 9 height 9
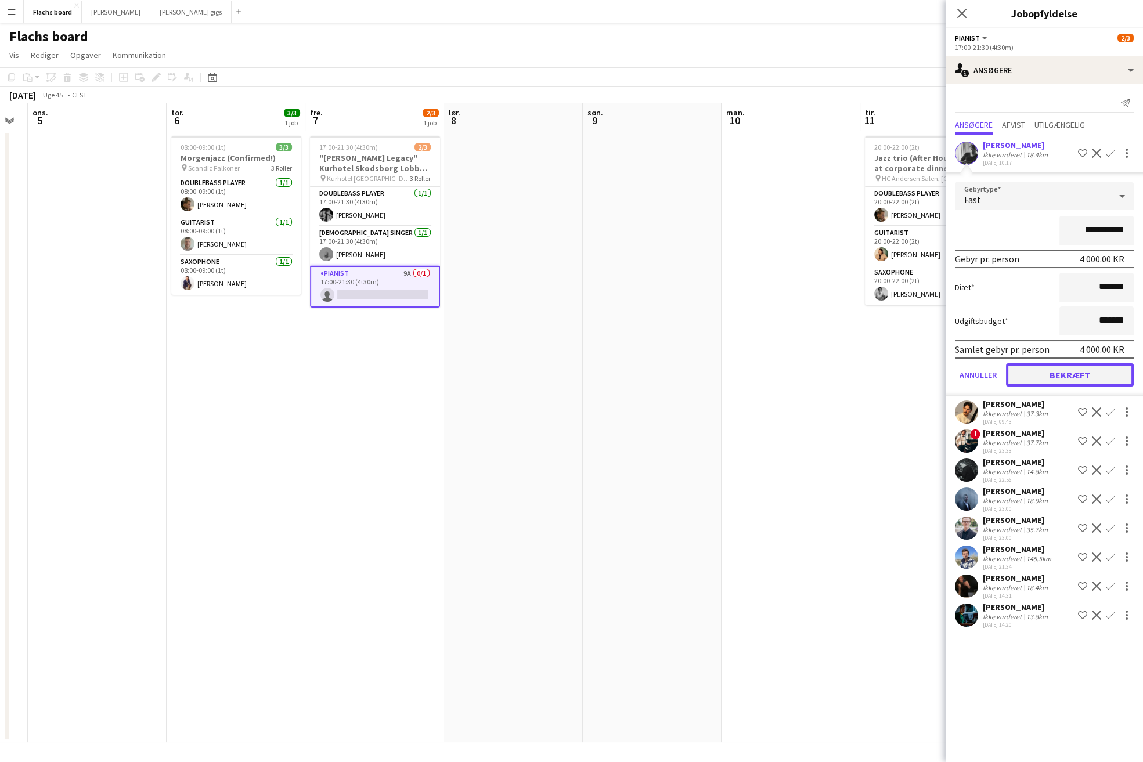
click at [1077, 371] on button "Bekræft" at bounding box center [1070, 374] width 128 height 23
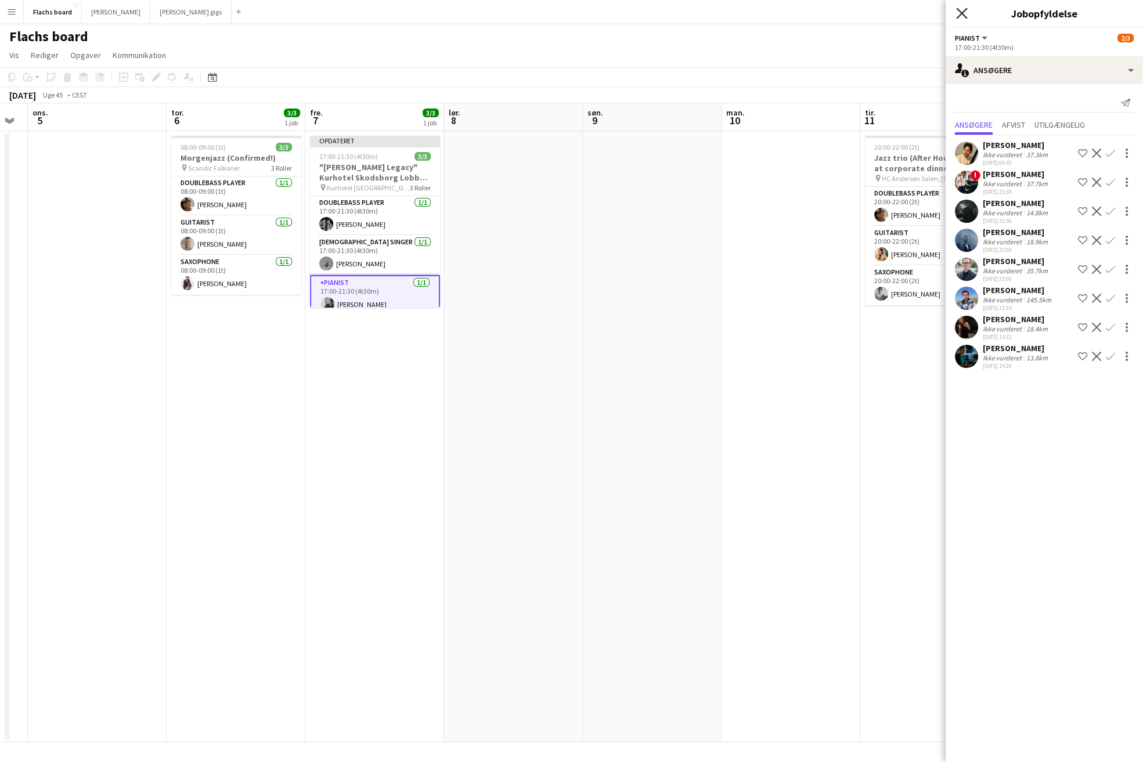
click at [962, 10] on icon "Luk pop-in" at bounding box center [961, 13] width 11 height 11
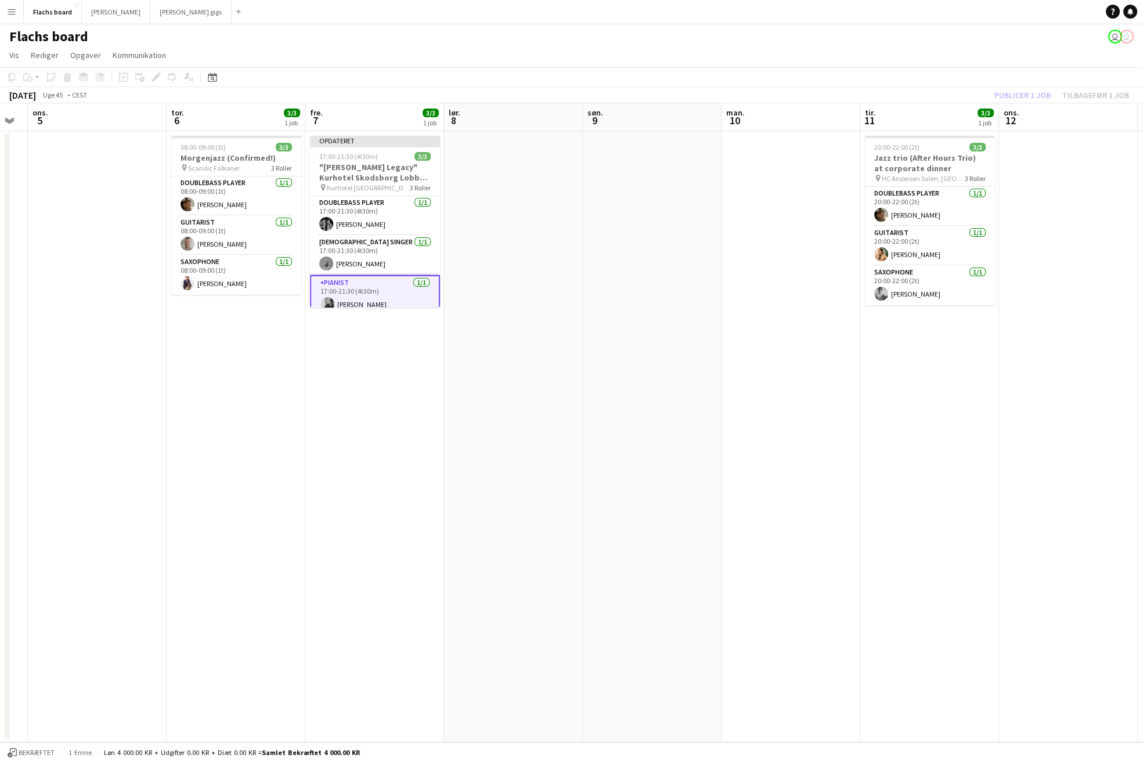
click at [1000, 93] on div "Publicer 1 job Tilbagefør 1 job" at bounding box center [1061, 95] width 163 height 15
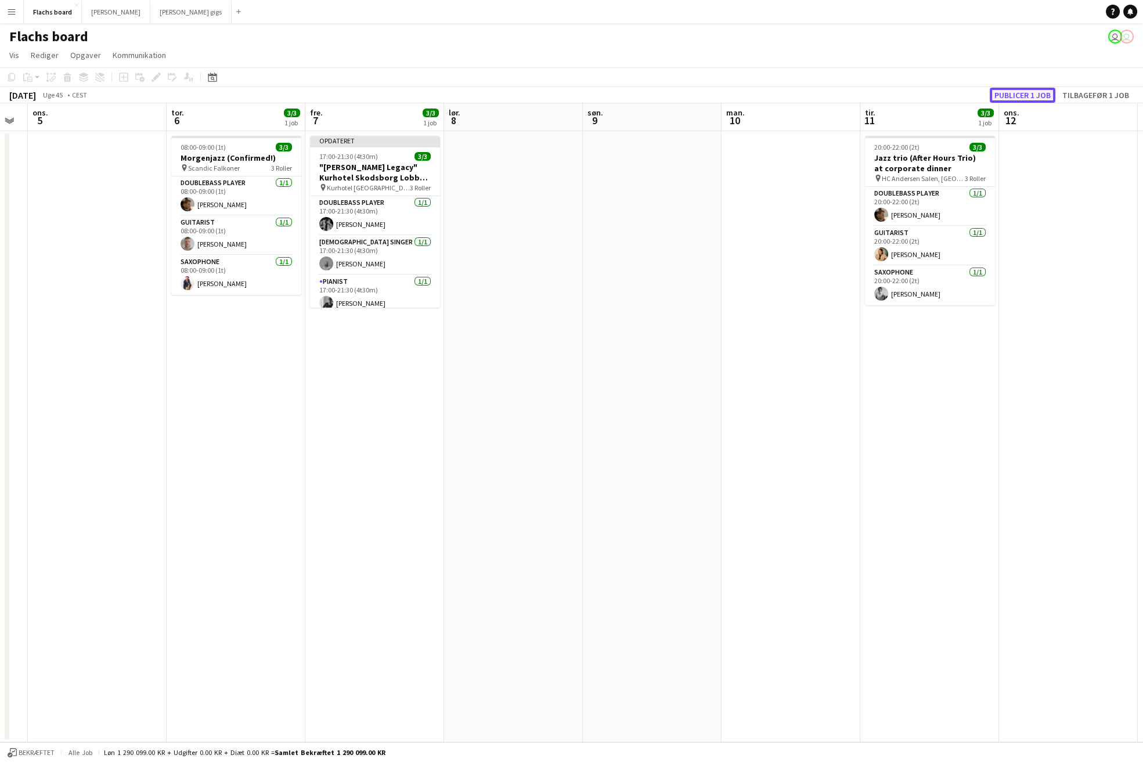
click at [1013, 93] on button "Publicer 1 job" at bounding box center [1023, 95] width 66 height 15
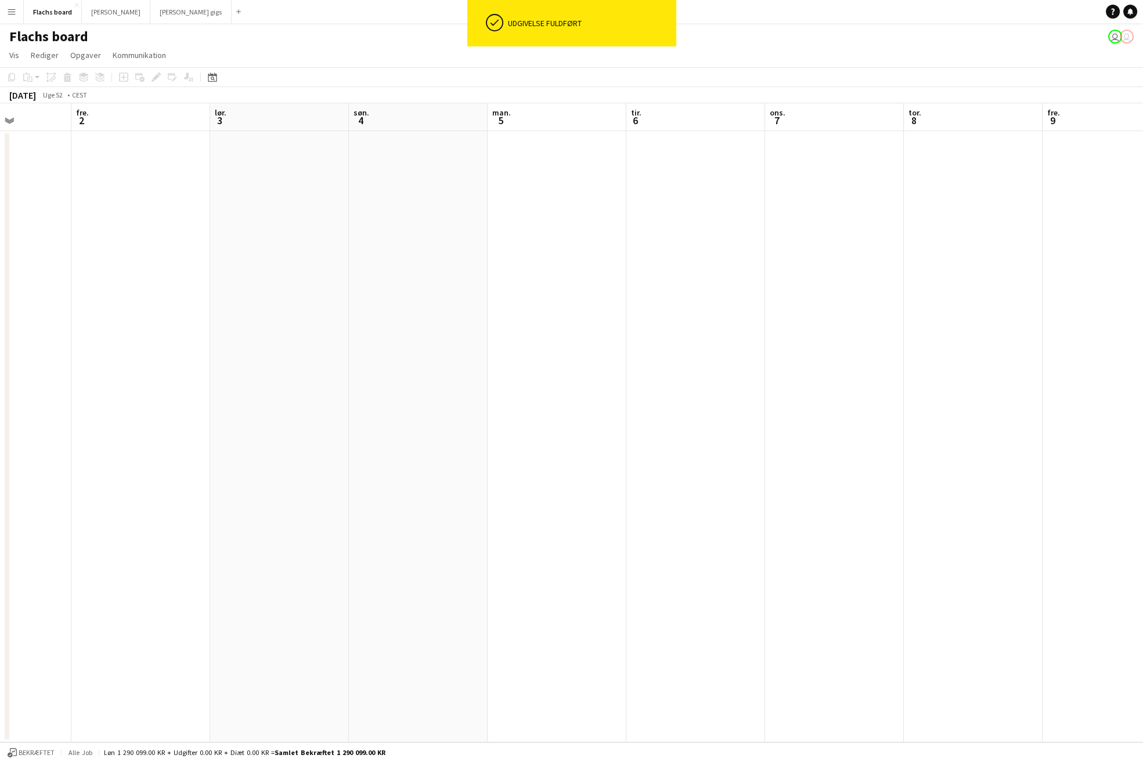
scroll to position [0, 334]
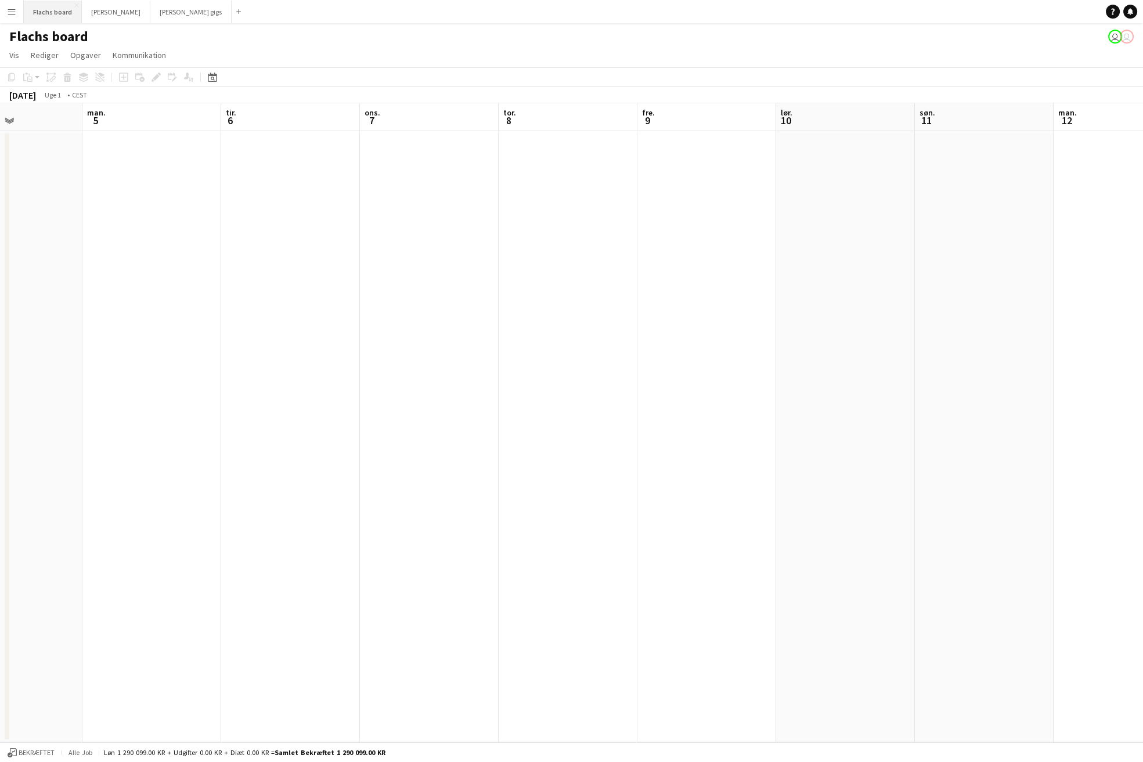
click at [40, 7] on button "Flachs board Luk" at bounding box center [53, 12] width 58 height 23
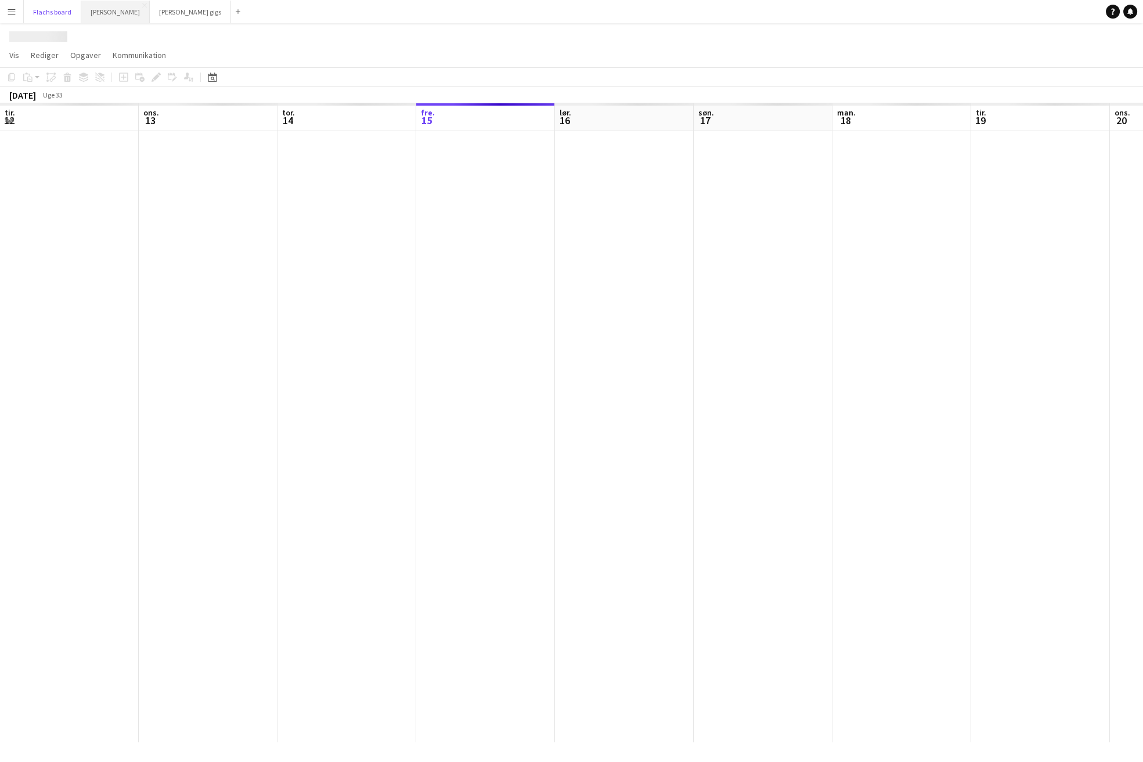
scroll to position [0, 277]
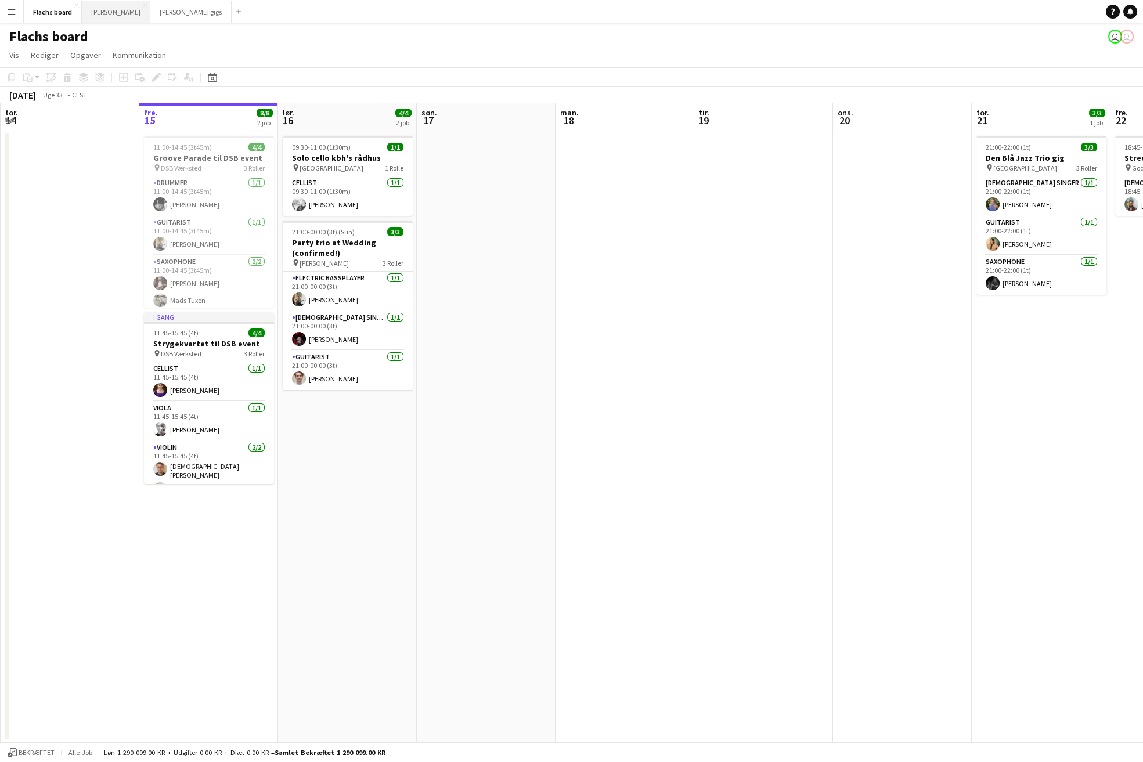
click at [107, 8] on button "Asger Gigs Luk" at bounding box center [116, 12] width 68 height 23
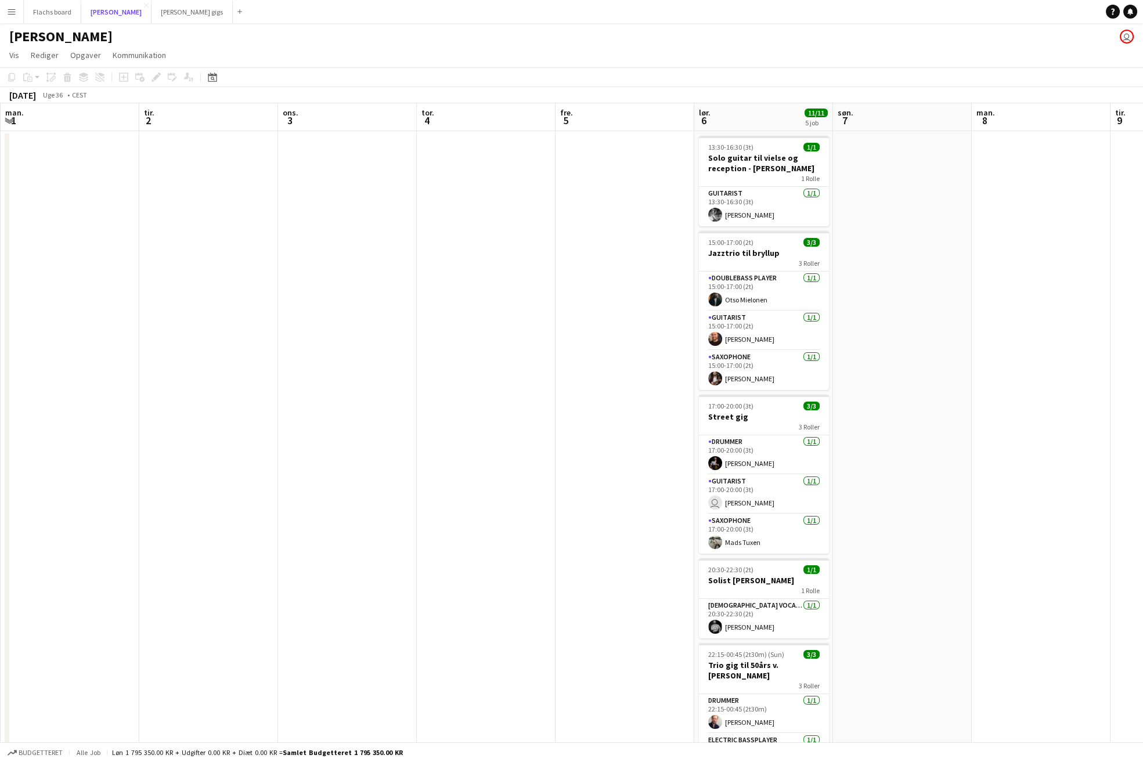
scroll to position [0, 239]
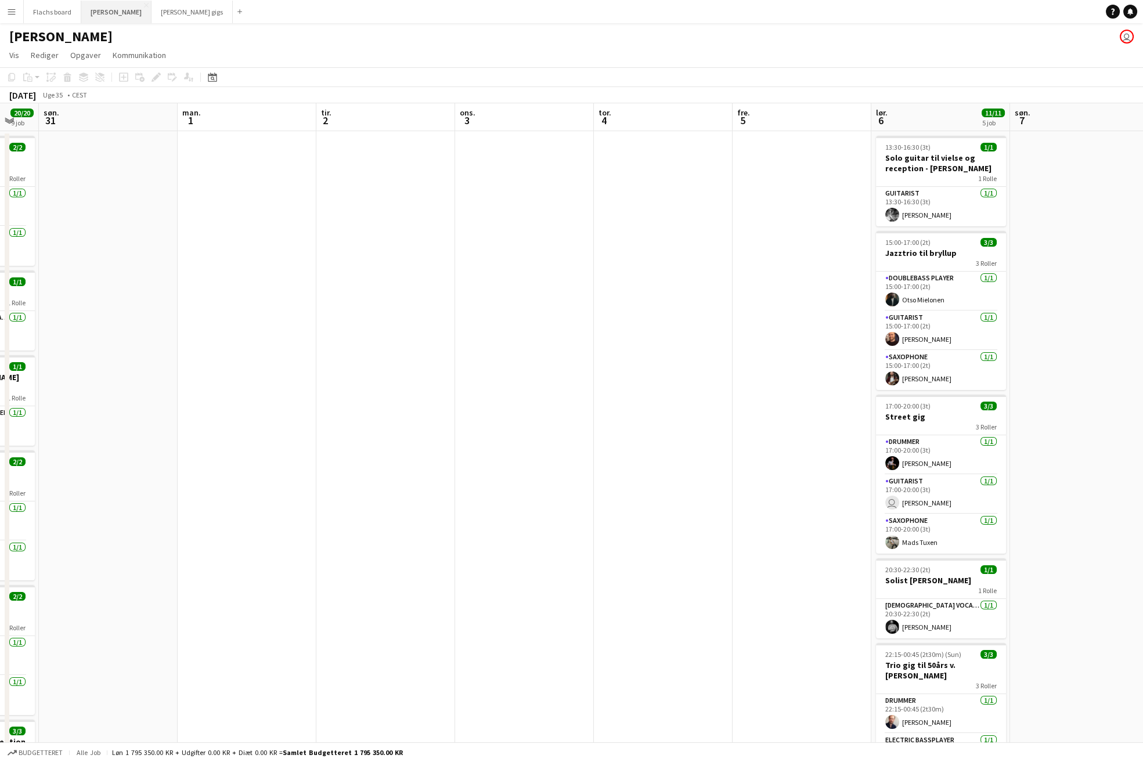
click at [95, 13] on button "Asger Gigs Luk" at bounding box center [116, 12] width 70 height 23
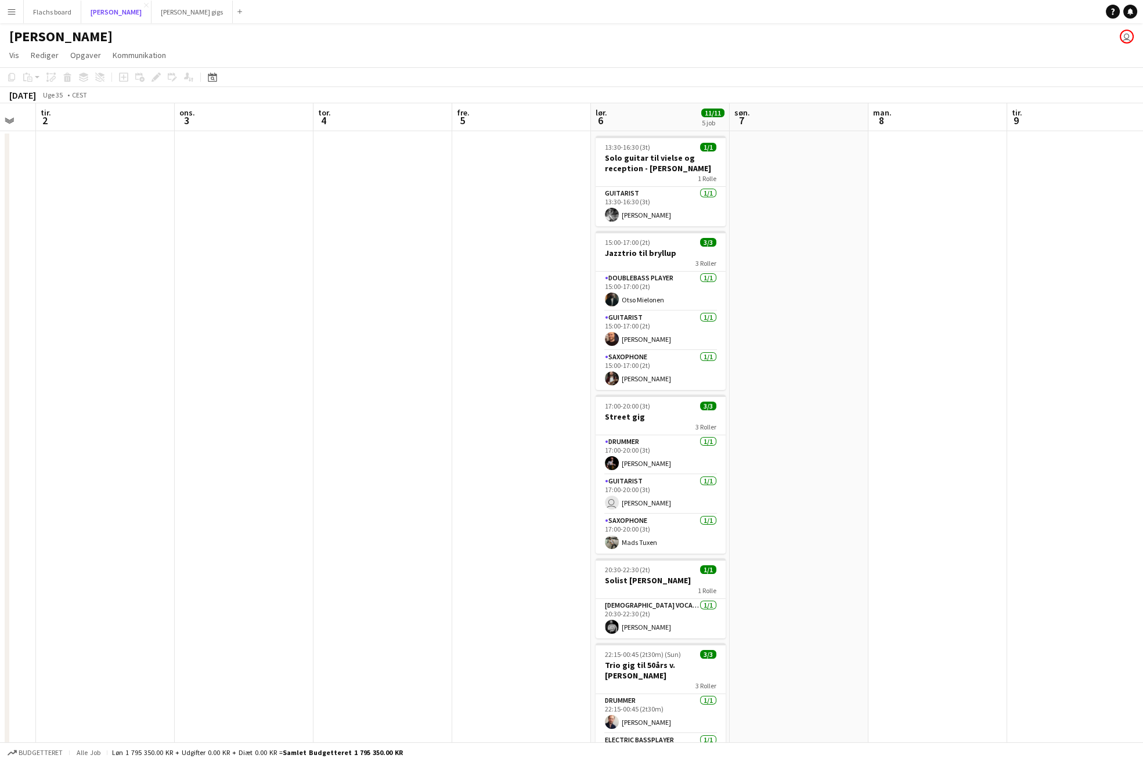
scroll to position [0, 432]
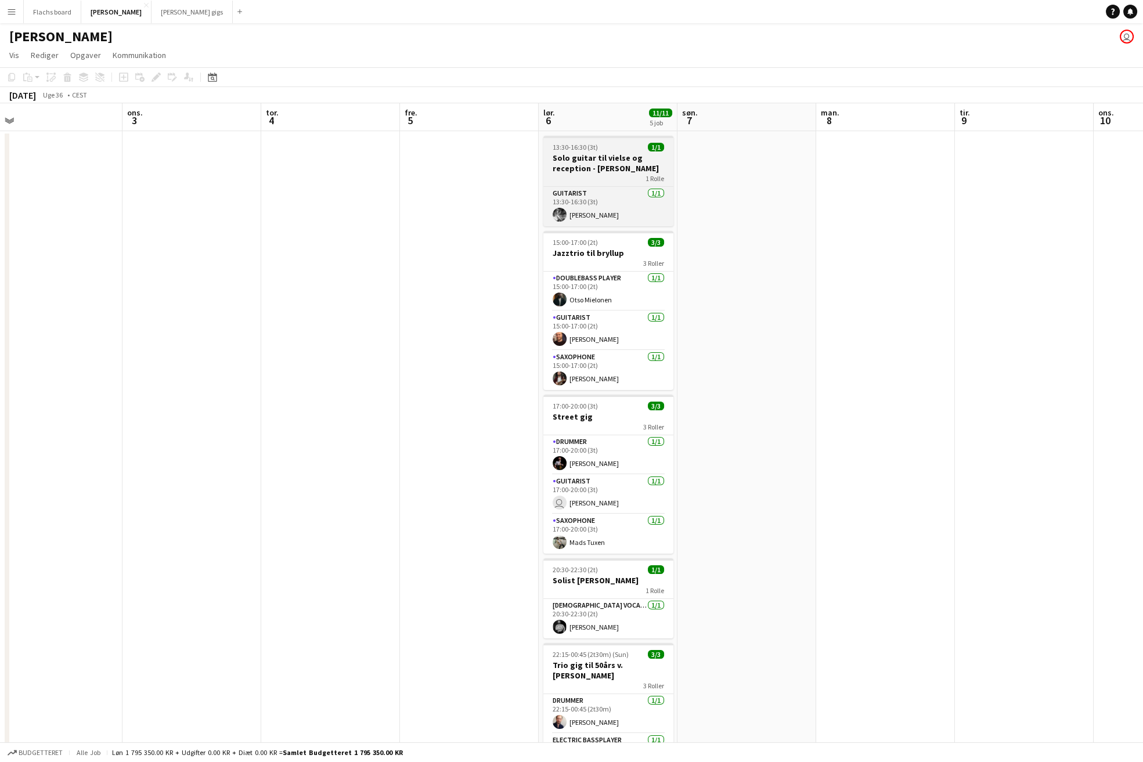
click at [619, 155] on h3 "Solo guitar til vielse og reception - [PERSON_NAME]" at bounding box center [608, 163] width 130 height 21
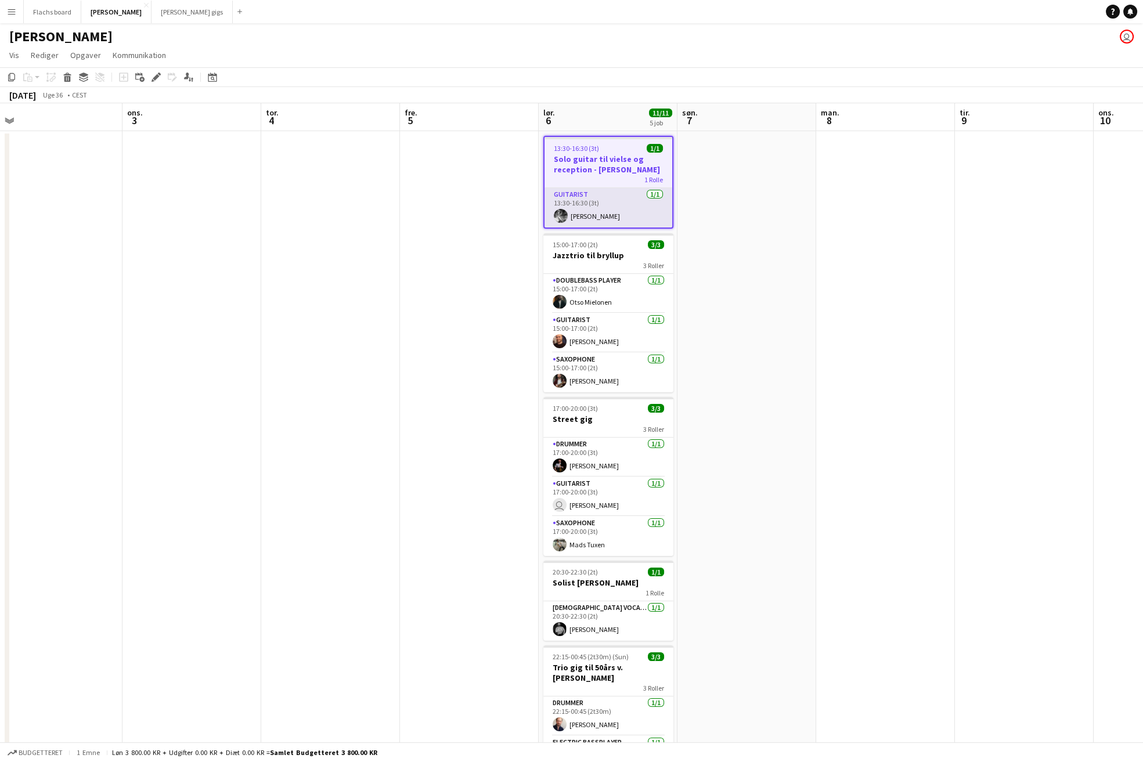
click at [611, 202] on app-card-role "Guitarist [DATE] 13:30-16:30 (3t) [PERSON_NAME]" at bounding box center [608, 207] width 128 height 39
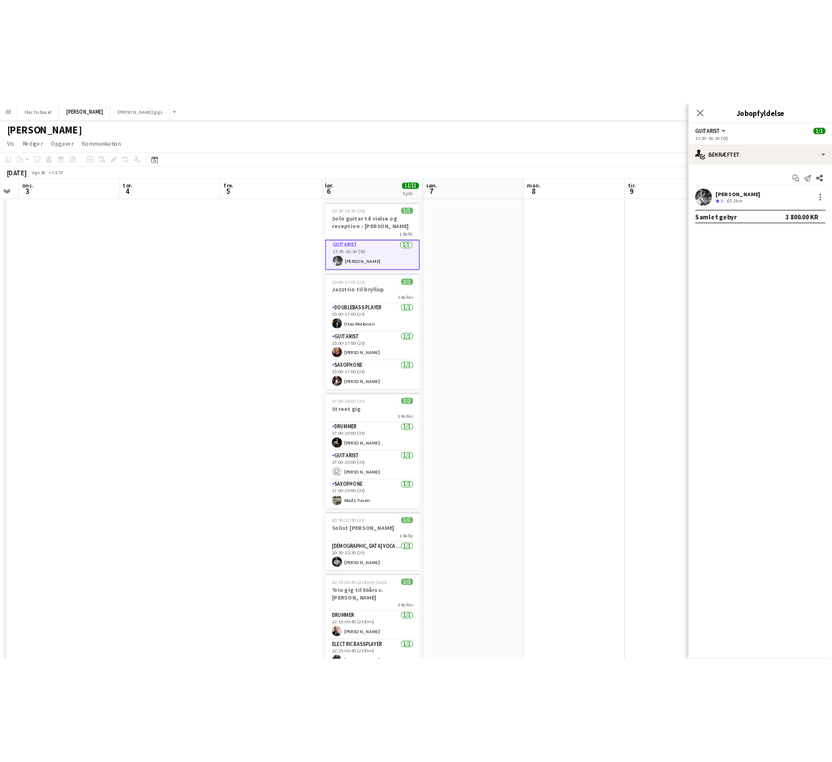
scroll to position [0, 532]
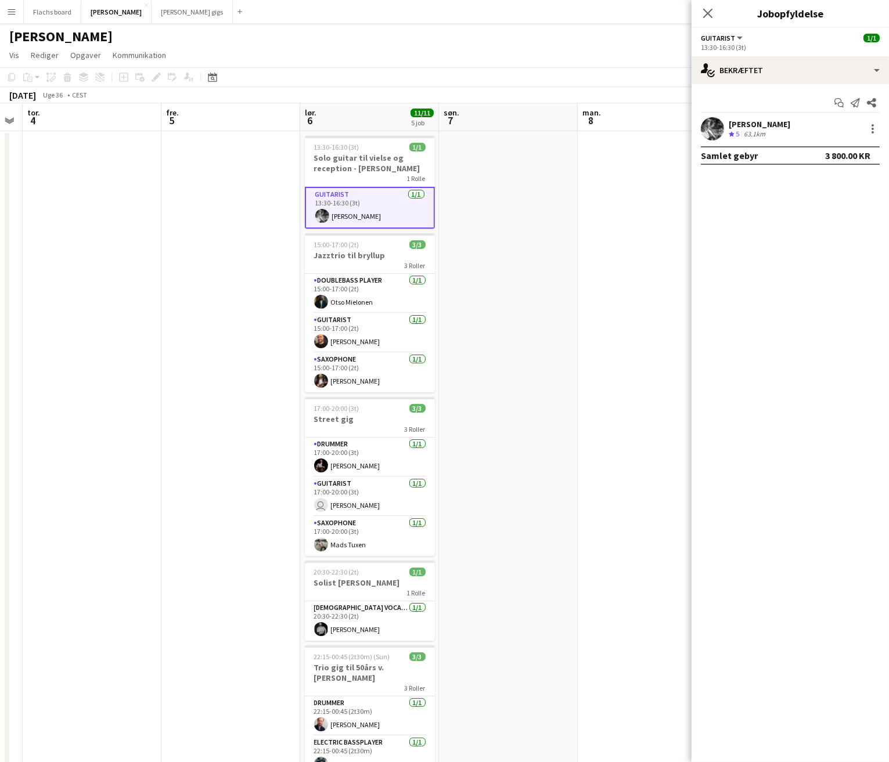
click at [377, 261] on div "3 Roller" at bounding box center [370, 265] width 130 height 9
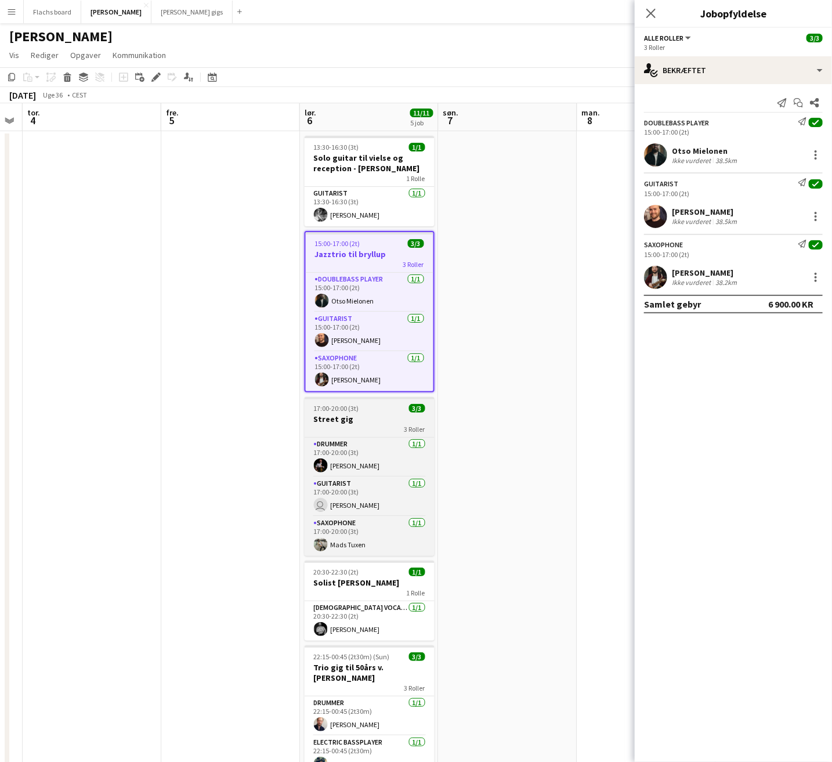
click at [366, 409] on div "17:00-20:00 (3t) 3/3" at bounding box center [370, 408] width 130 height 9
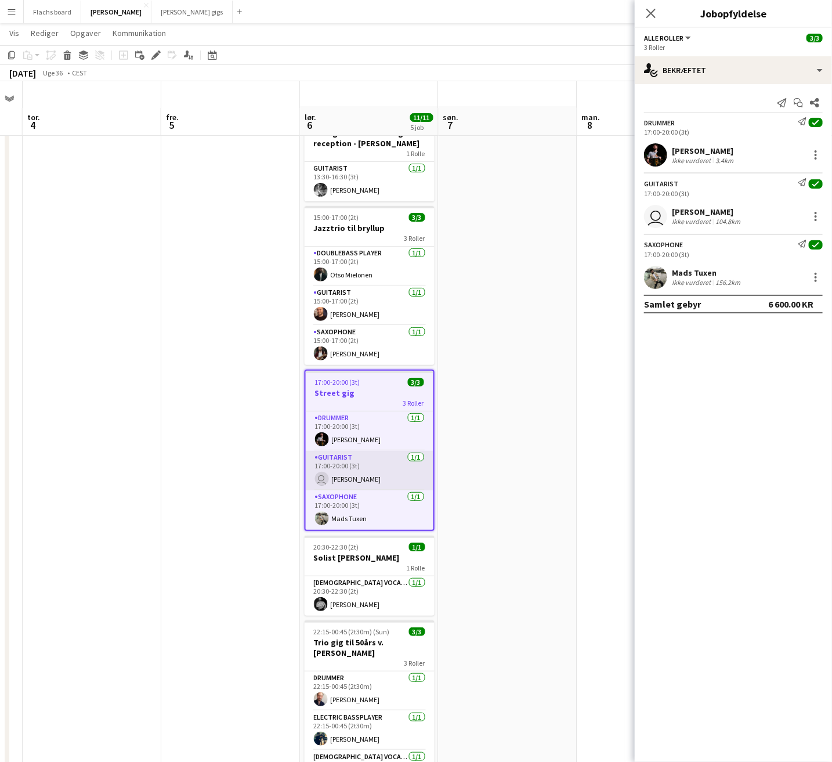
scroll to position [59, 0]
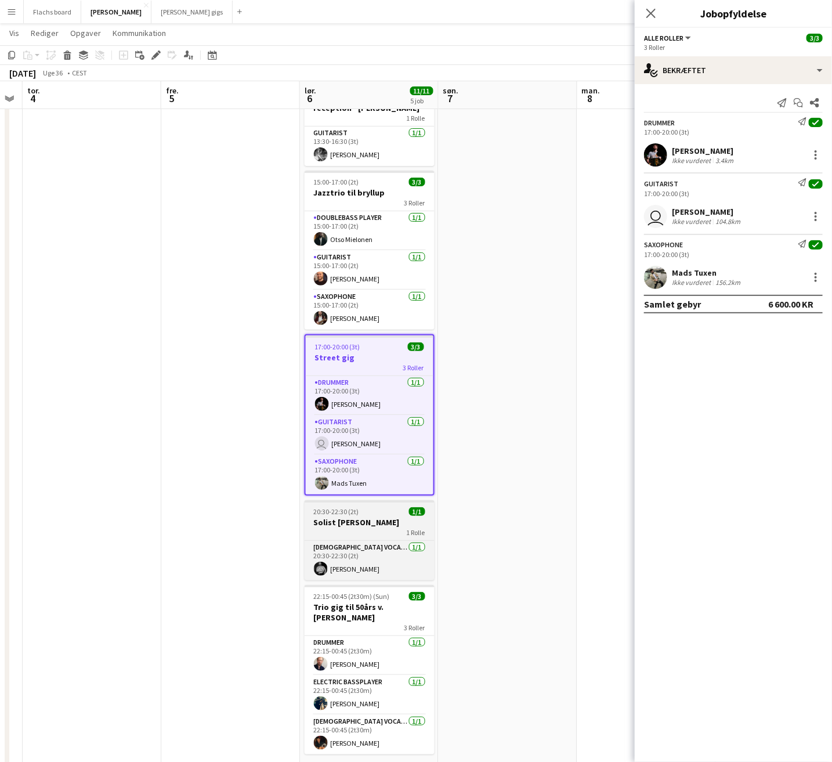
click at [387, 524] on h3 "Solist [PERSON_NAME]" at bounding box center [370, 522] width 130 height 10
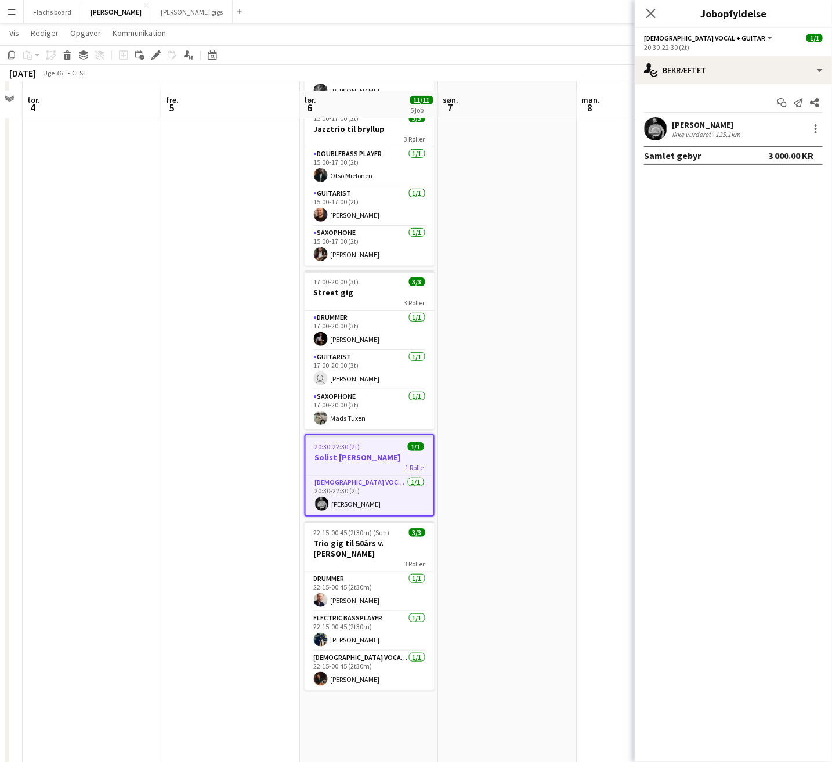
scroll to position [132, 0]
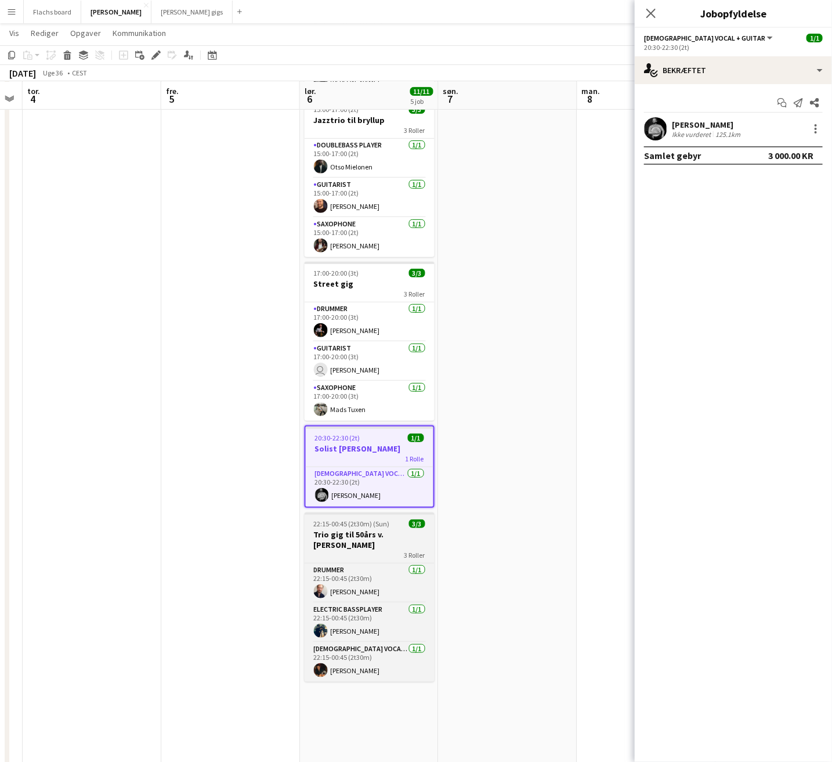
click at [395, 536] on h3 "Trio gig til 50års v. [PERSON_NAME]" at bounding box center [370, 539] width 130 height 21
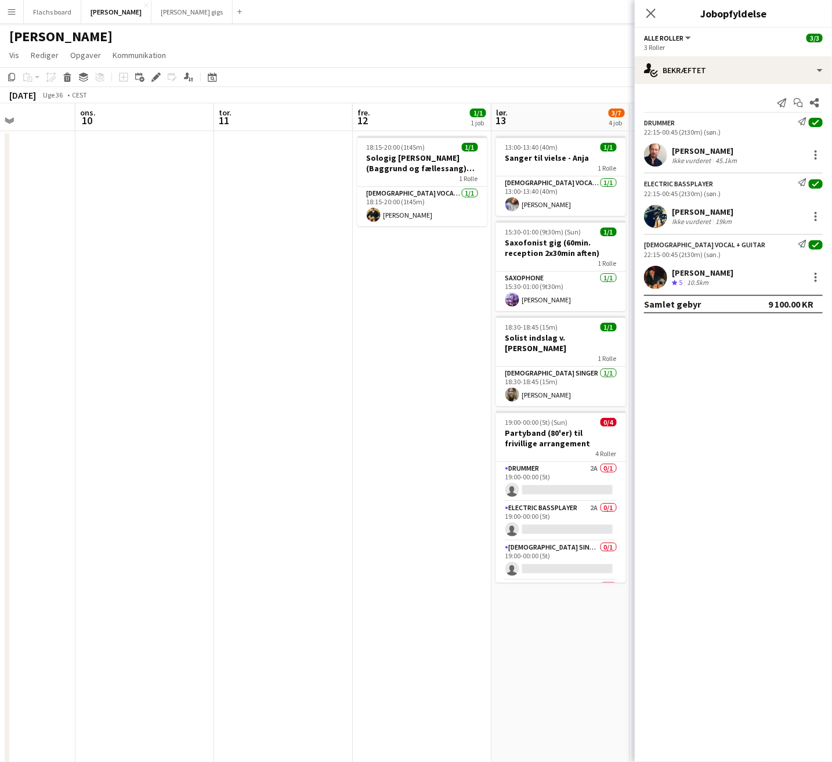
scroll to position [0, 361]
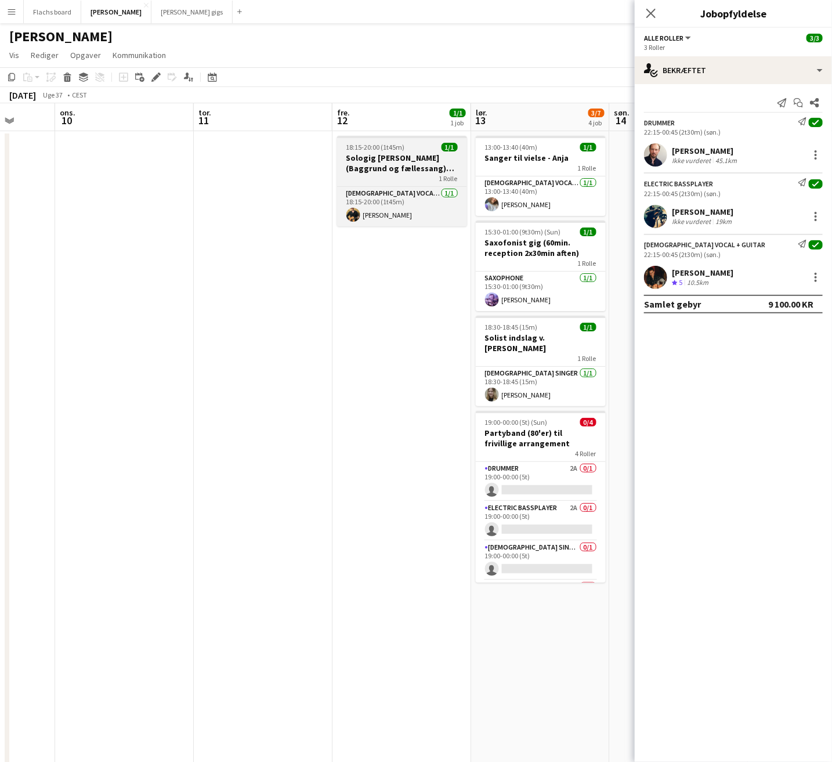
click at [385, 169] on h3 "Sologig [PERSON_NAME] (Baggrund og fællessang) ([PERSON_NAME] sidste bekræftels…" at bounding box center [402, 163] width 130 height 21
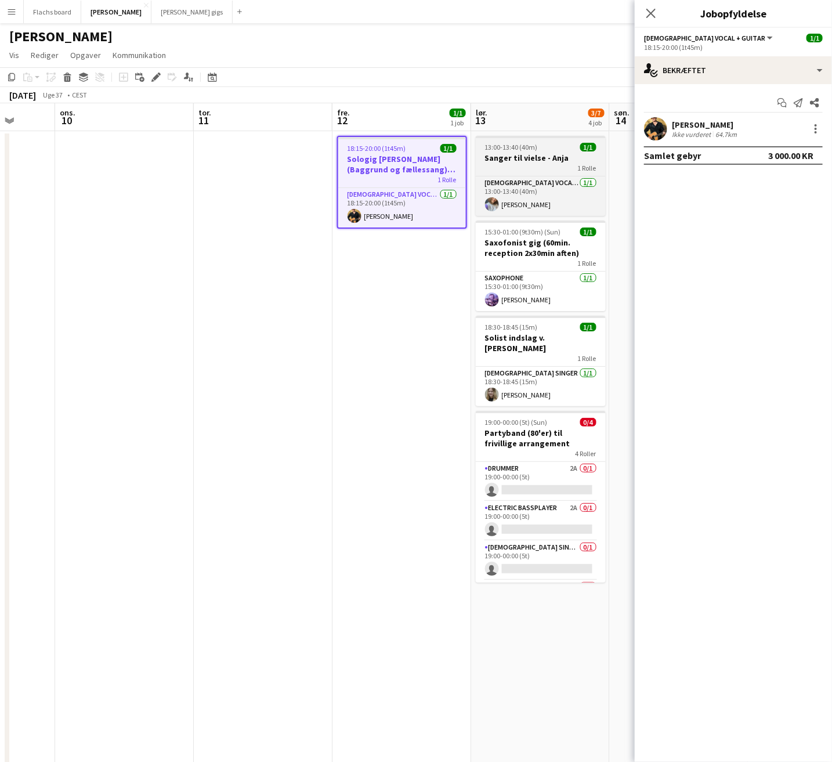
click at [540, 167] on div "1 Rolle" at bounding box center [541, 167] width 130 height 9
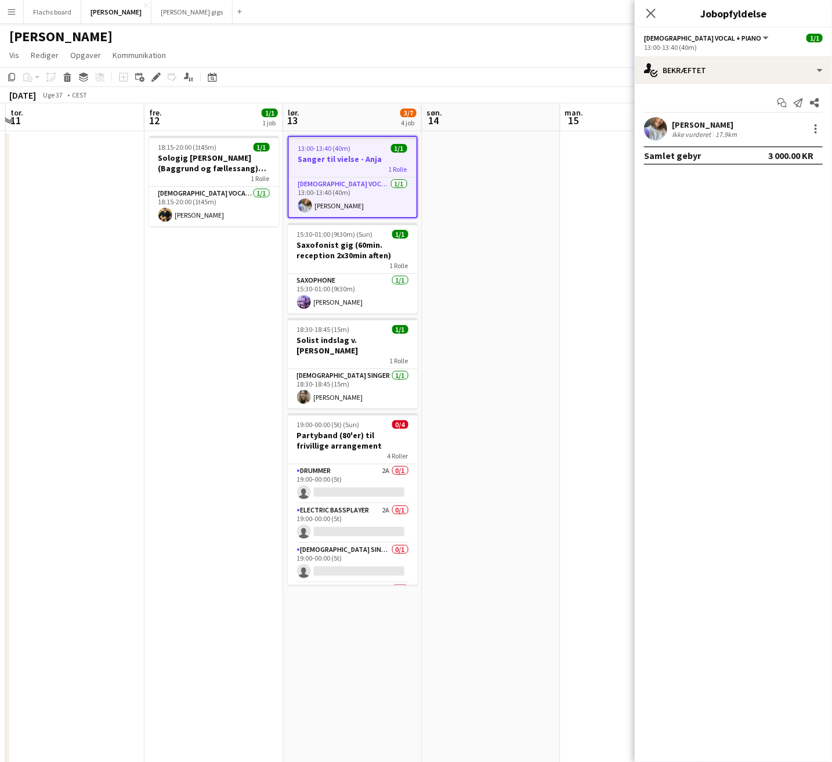
scroll to position [0, 413]
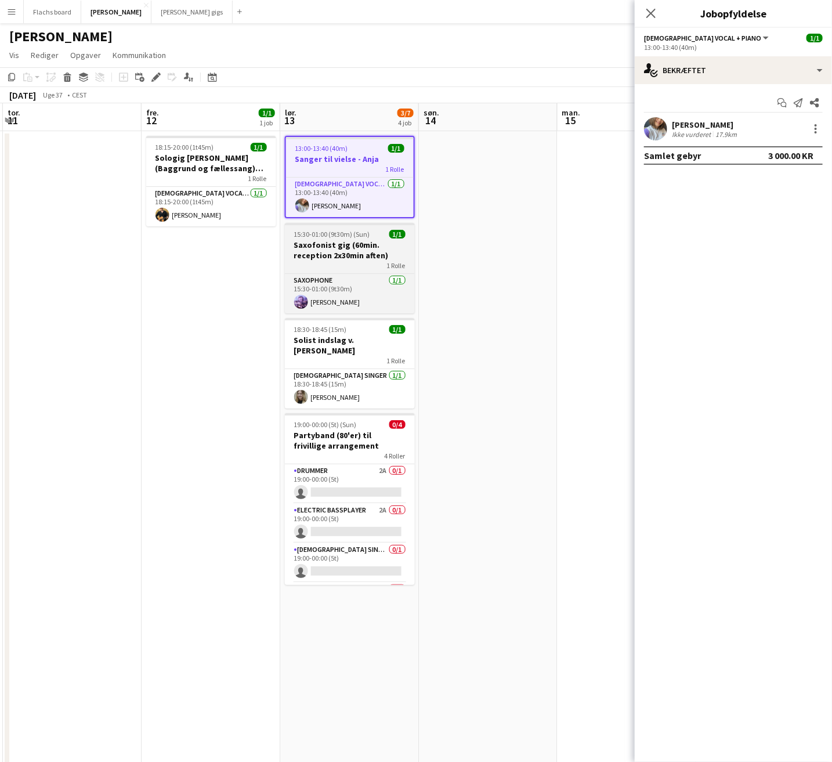
click at [362, 249] on h3 "Saxofonist gig (60min. reception 2x30min aften)" at bounding box center [350, 250] width 130 height 21
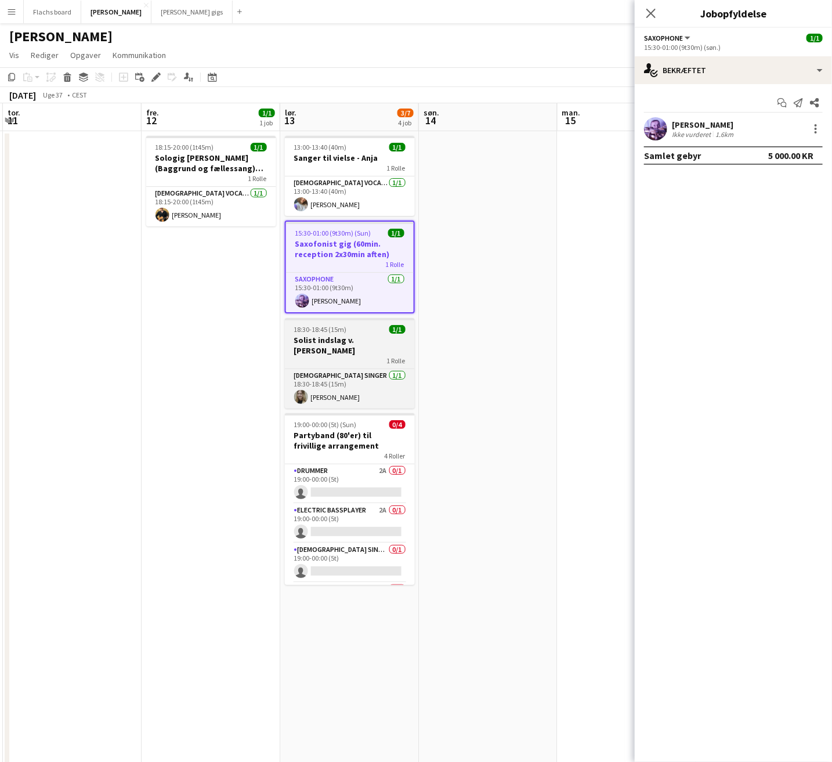
click at [384, 340] on h3 "Solist indslag v. [PERSON_NAME]" at bounding box center [350, 345] width 130 height 21
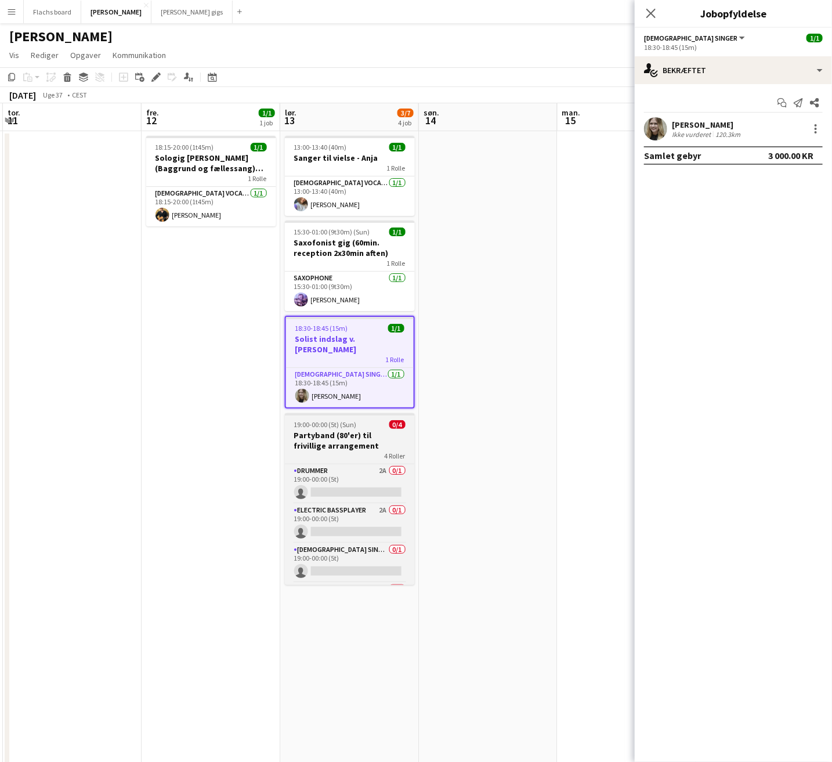
click at [364, 434] on h3 "Partyband (80'er) til frivillige arrangement" at bounding box center [350, 440] width 130 height 21
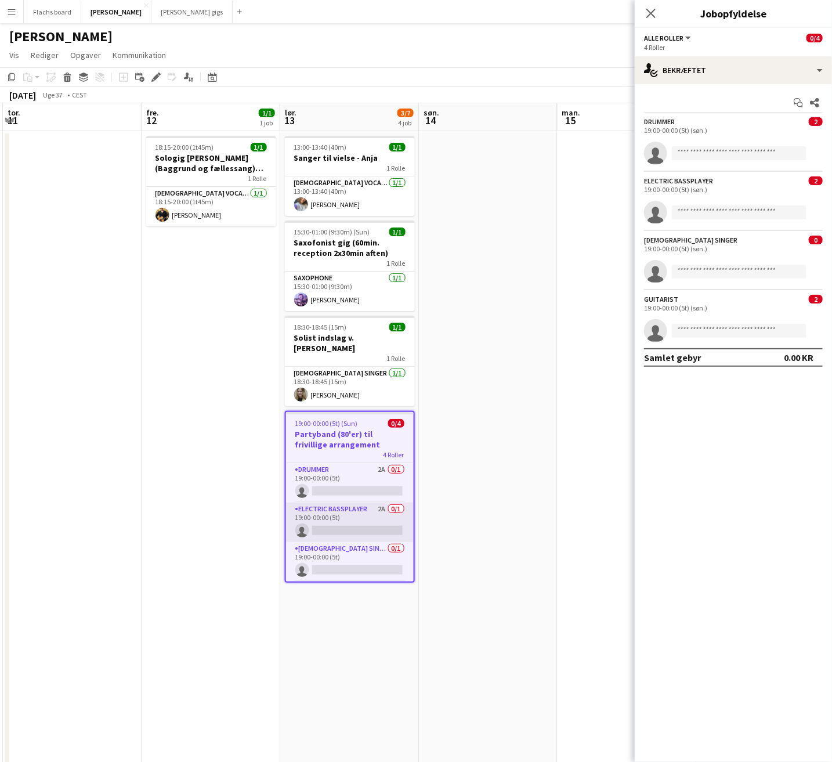
scroll to position [38, 0]
click at [354, 471] on app-card-role "Electric Bassplayer 2A 0/1 19:00-00:00 (5t) single-neutral-actions" at bounding box center [350, 483] width 128 height 39
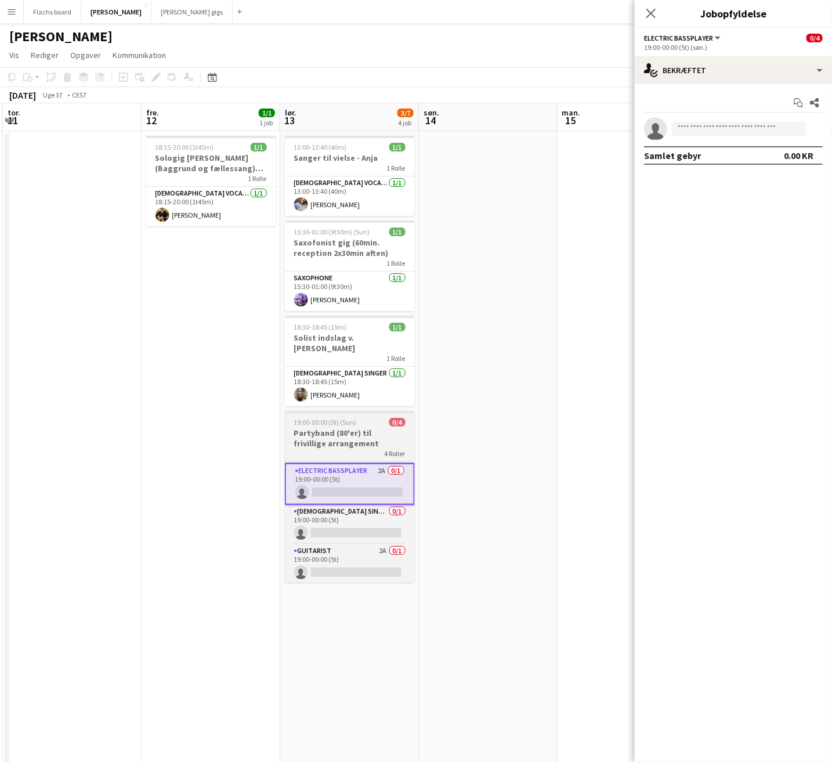
click at [319, 428] on h3 "Partyband (80'er) til frivillige arrangement" at bounding box center [350, 438] width 130 height 21
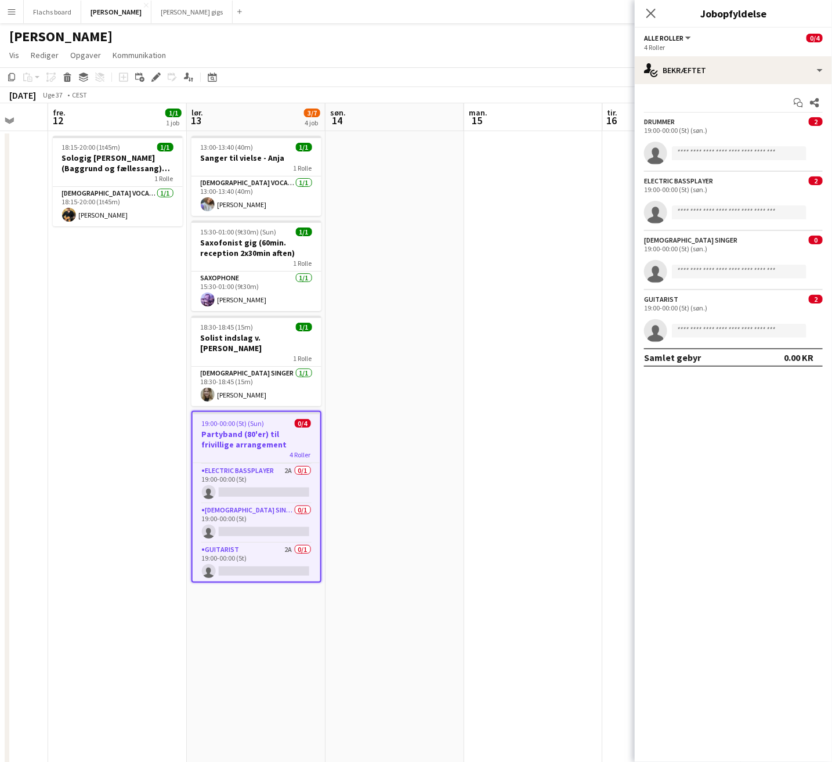
scroll to position [0, 331]
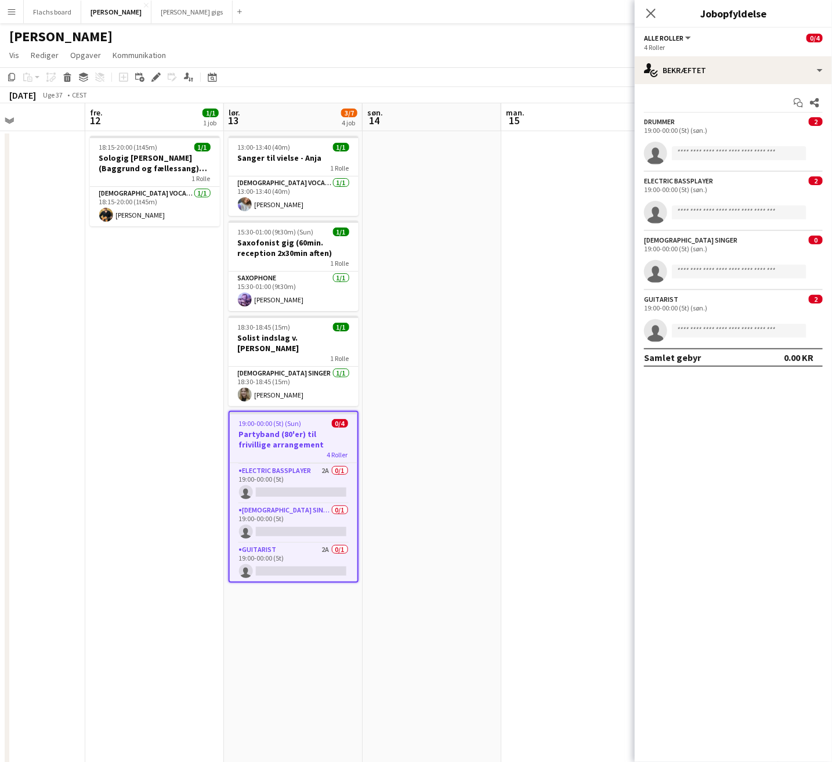
click at [640, 226] on app-date-cell at bounding box center [709, 773] width 139 height 1284
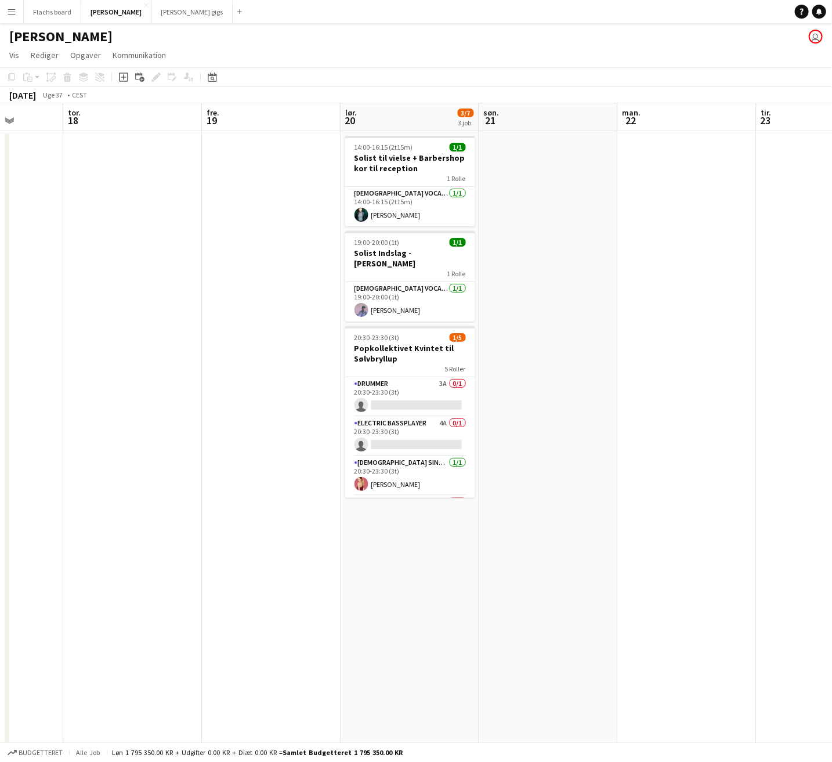
scroll to position [0, 366]
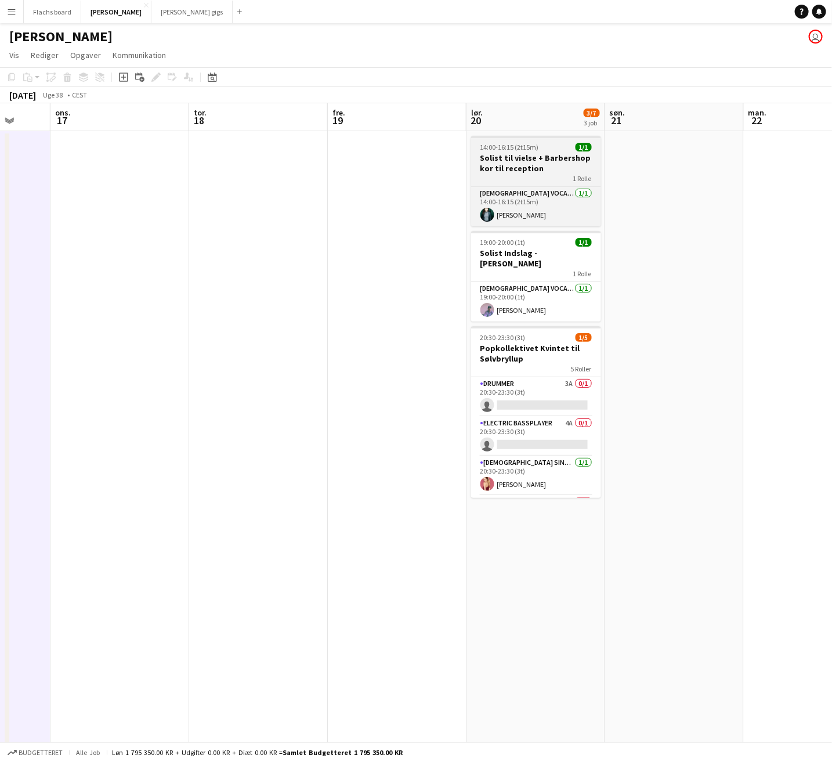
click at [515, 164] on h3 "Solist til vielse + Barbershop kor til reception" at bounding box center [536, 163] width 130 height 21
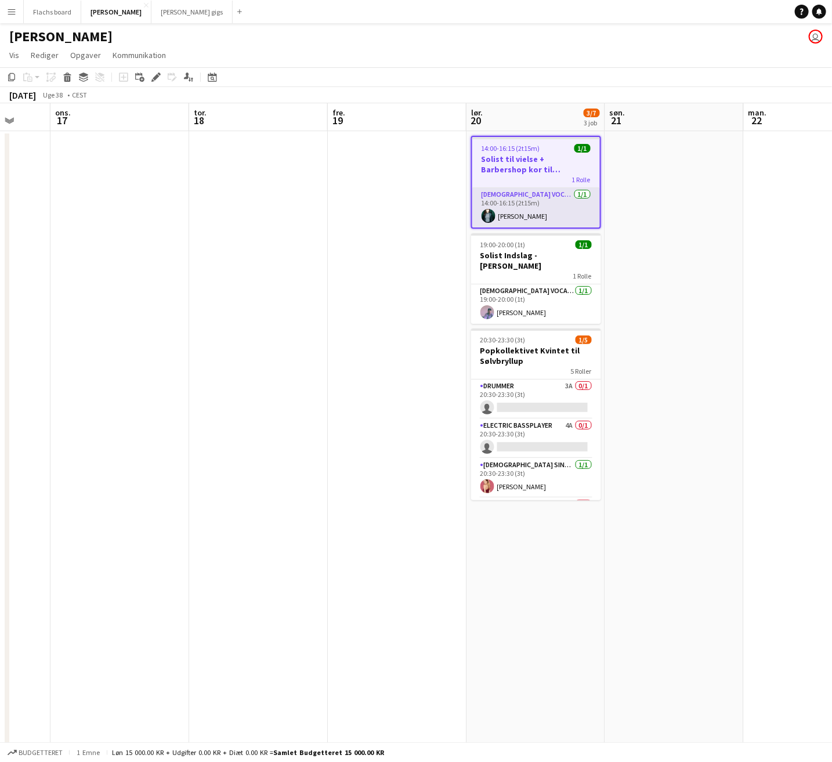
click at [500, 215] on app-card-role "[DEMOGRAPHIC_DATA] Vocal + Piano [DATE] 14:00-16:15 (2t15m) [PERSON_NAME]" at bounding box center [537, 207] width 128 height 39
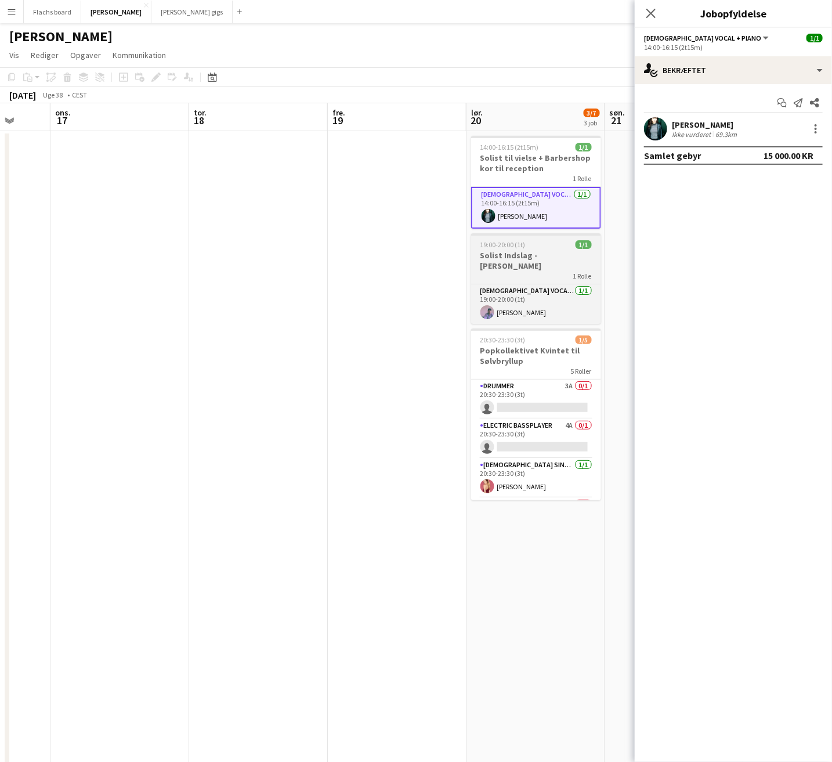
scroll to position [0, 366]
click at [553, 250] on h3 "Solist Indslag - [PERSON_NAME]" at bounding box center [536, 260] width 130 height 21
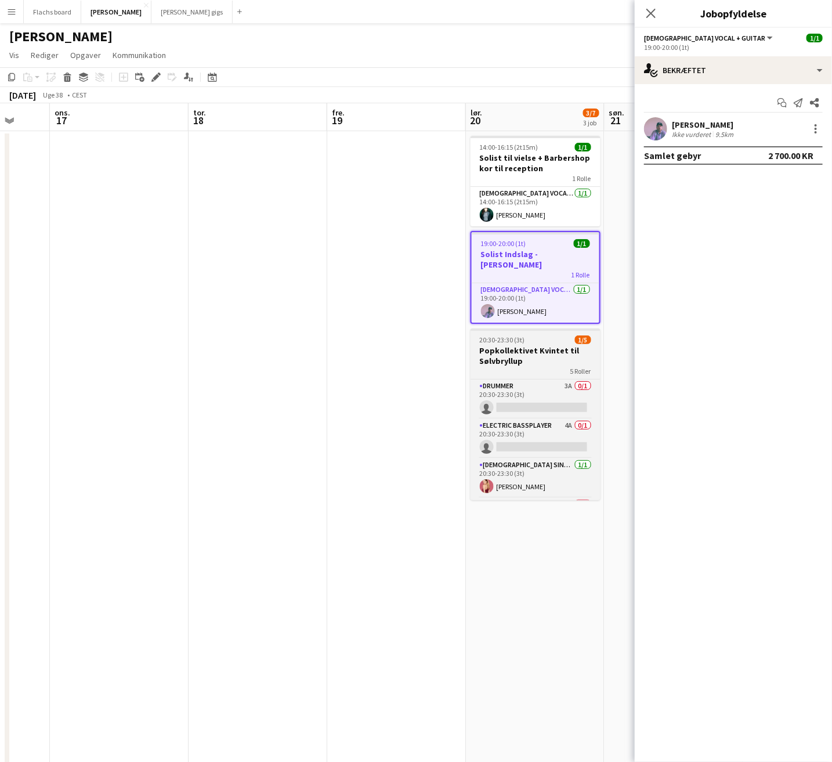
click at [523, 345] on h3 "Popkollektivet Kvintet til Sølvbryllup" at bounding box center [536, 355] width 130 height 21
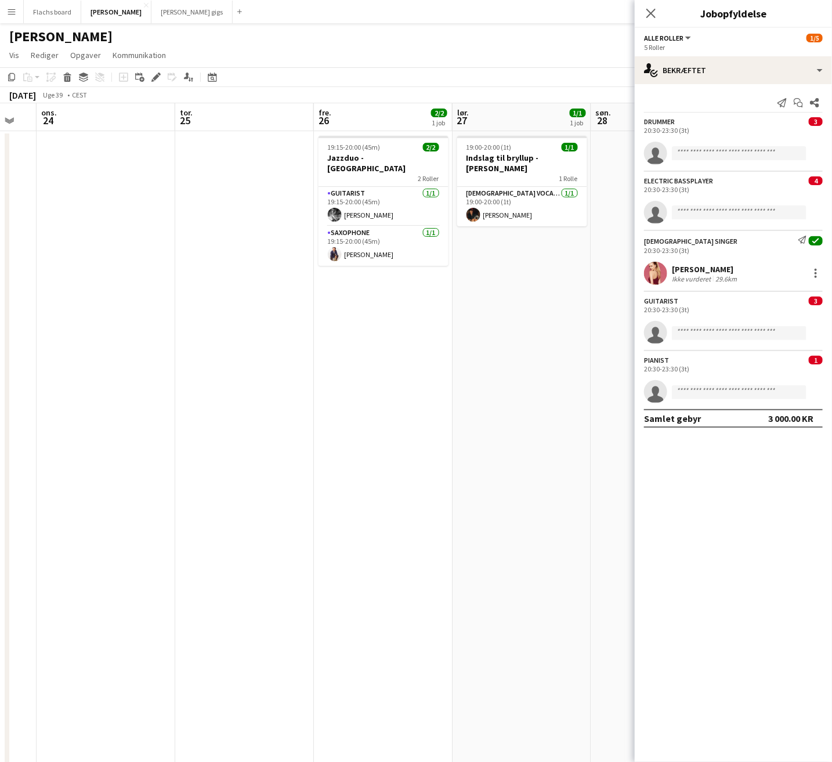
scroll to position [0, 440]
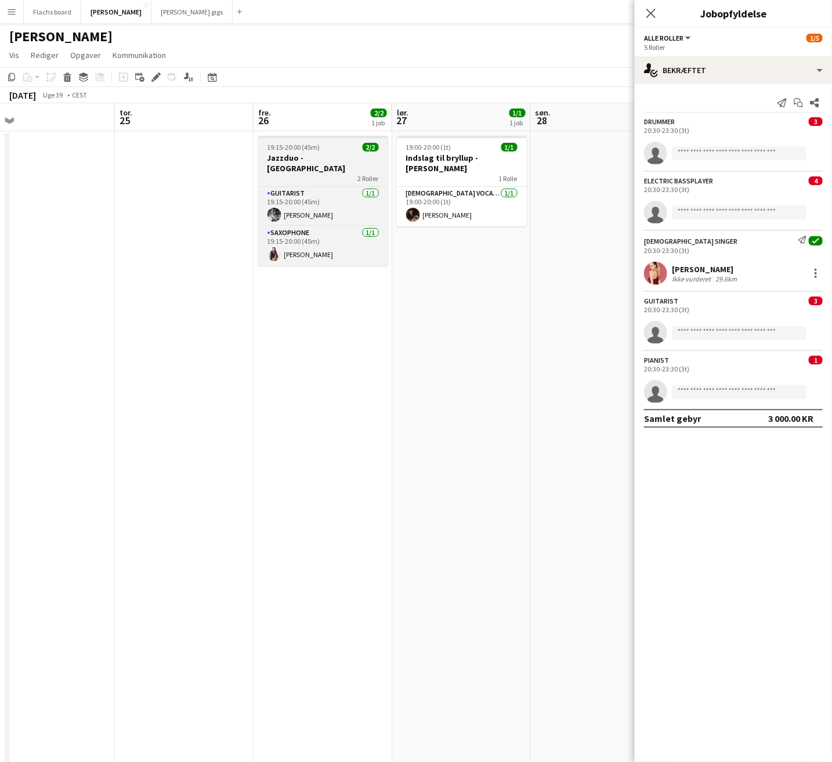
click at [334, 156] on h3 "Jazzduo - [GEOGRAPHIC_DATA]" at bounding box center [323, 163] width 130 height 21
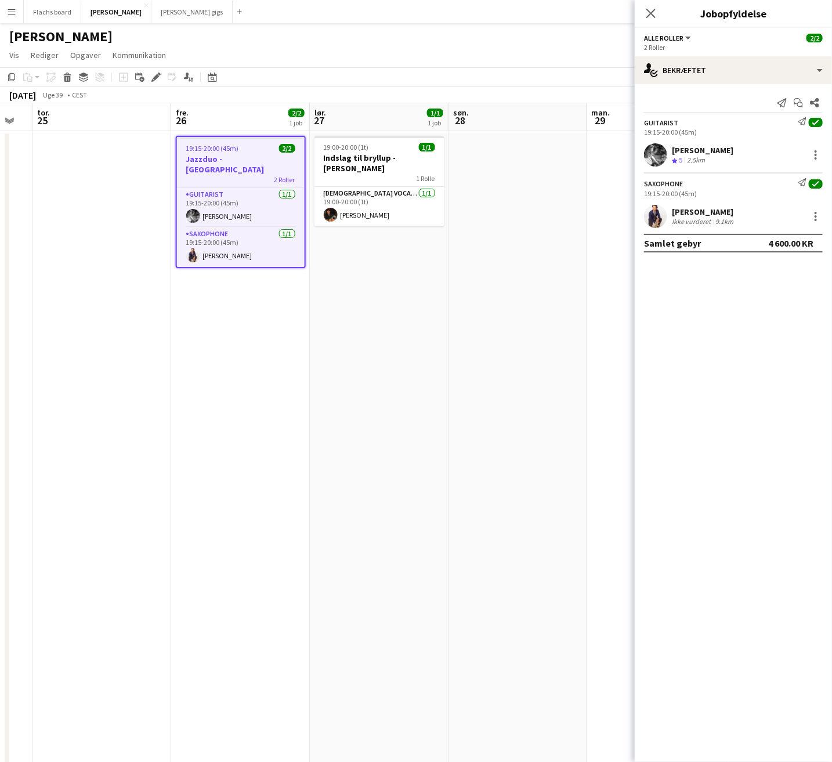
scroll to position [0, 392]
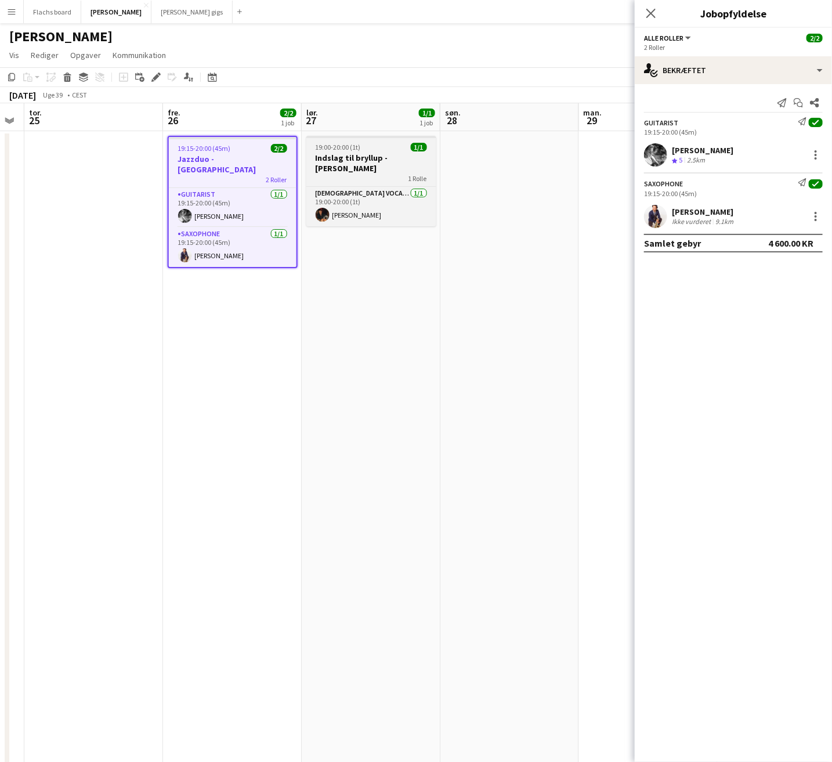
click at [365, 149] on div "19:00-20:00 (1t) 1/1" at bounding box center [371, 147] width 130 height 9
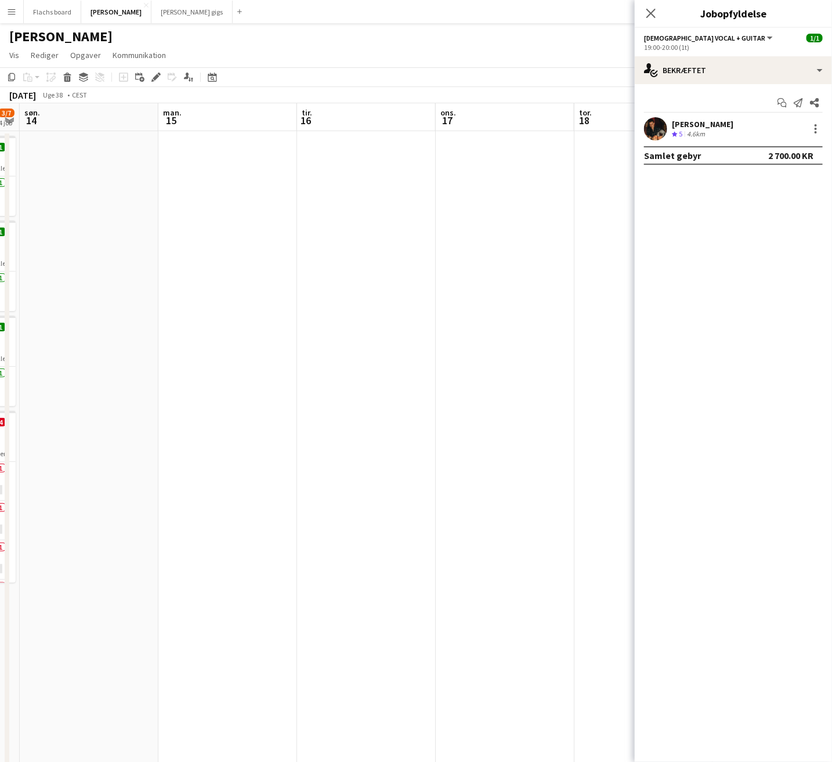
scroll to position [0, 242]
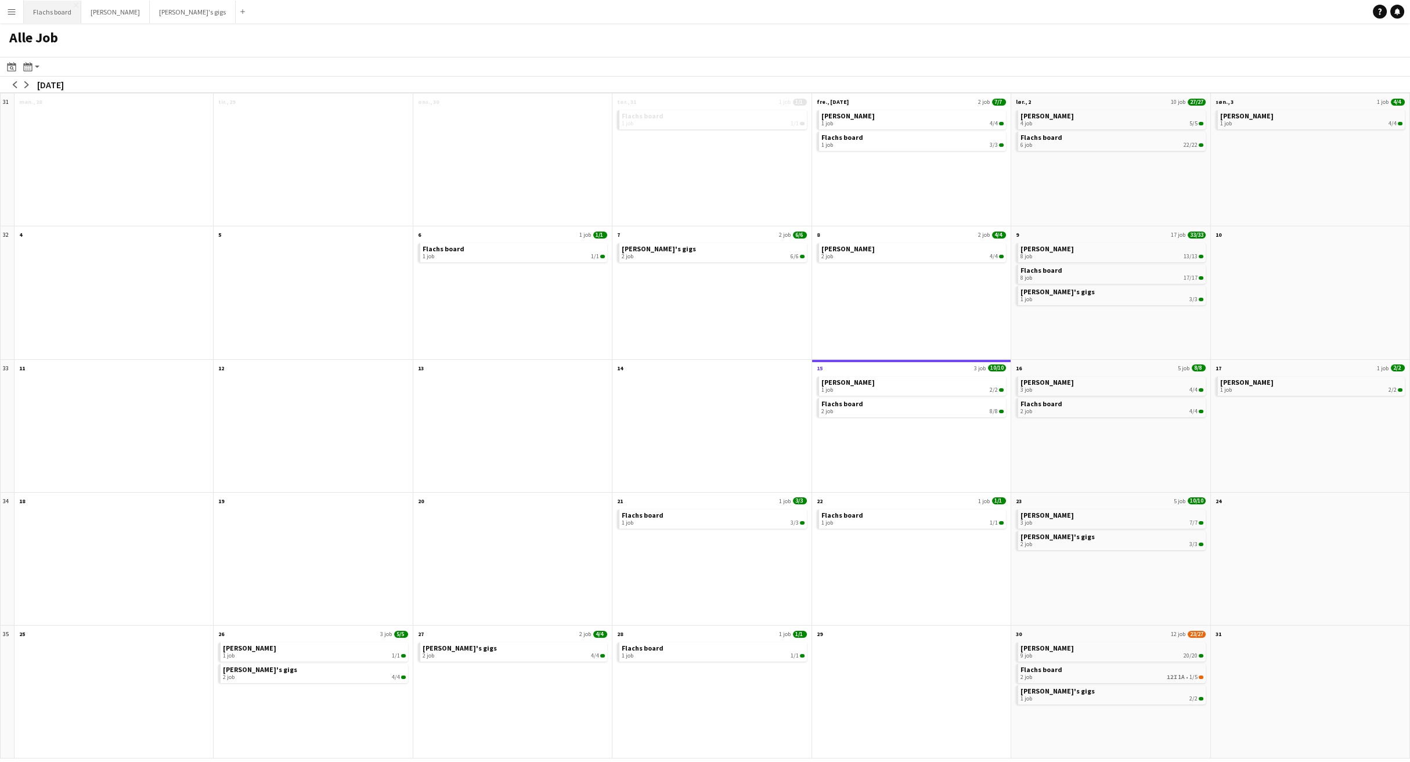
click at [59, 10] on button "Flachs board Luk" at bounding box center [52, 12] width 57 height 23
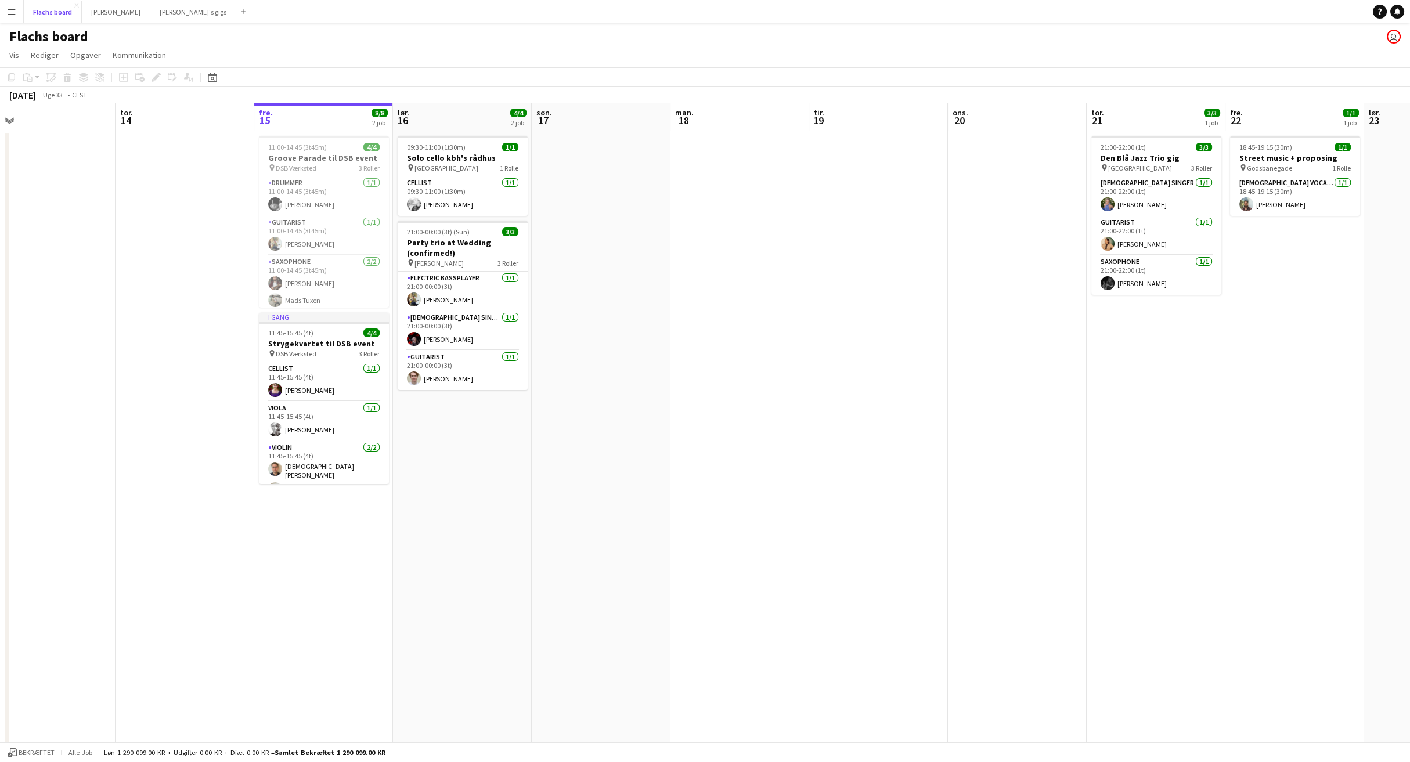
scroll to position [0, 302]
click at [11, 12] on app-icon "Menu" at bounding box center [11, 11] width 9 height 9
click at [37, 82] on link "Kommunikation Kommunikation" at bounding box center [59, 86] width 116 height 23
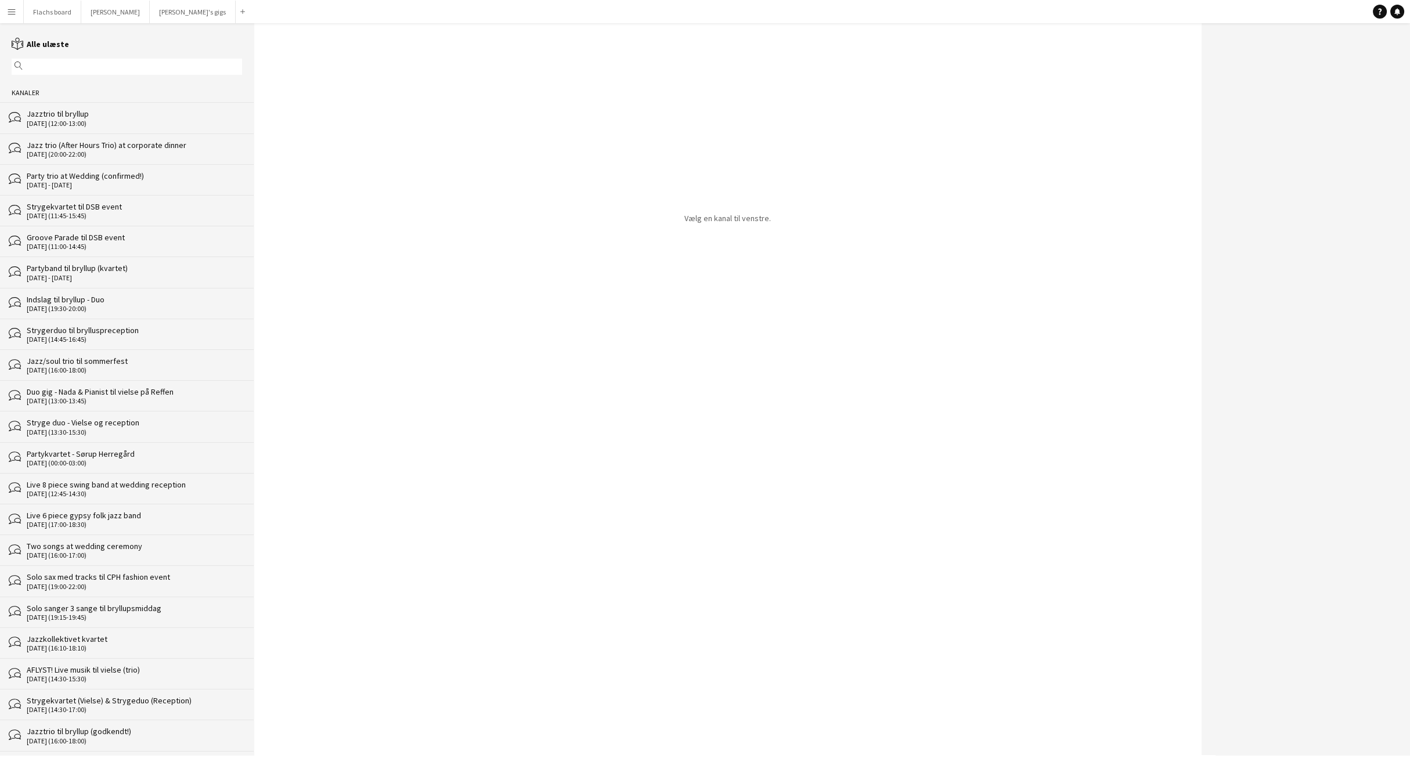
click at [62, 115] on div "Jazztrio til bryllup" at bounding box center [134, 114] width 215 height 10
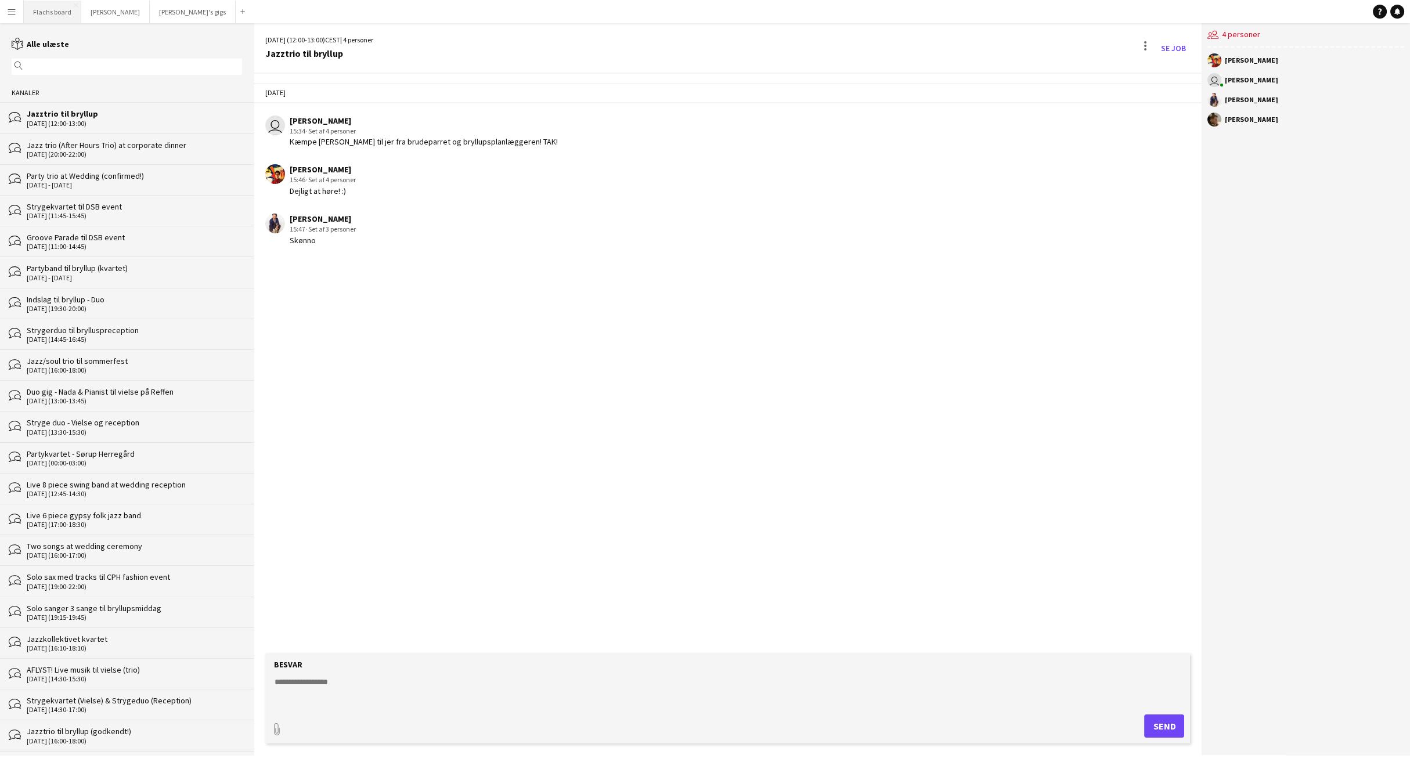
click at [53, 10] on button "Flachs board Luk" at bounding box center [52, 12] width 57 height 23
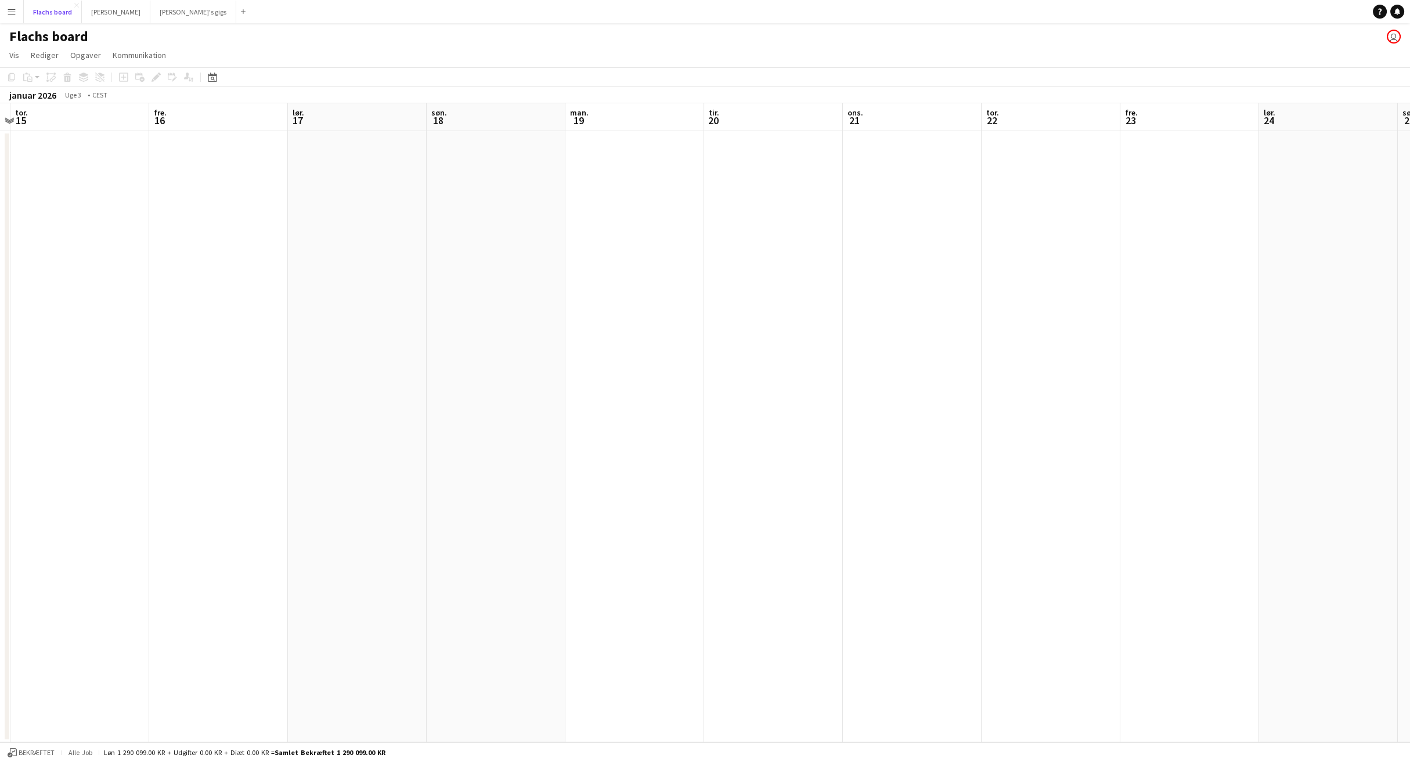
scroll to position [0, 436]
click at [53, 12] on button "Flachs board Luk" at bounding box center [53, 12] width 58 height 23
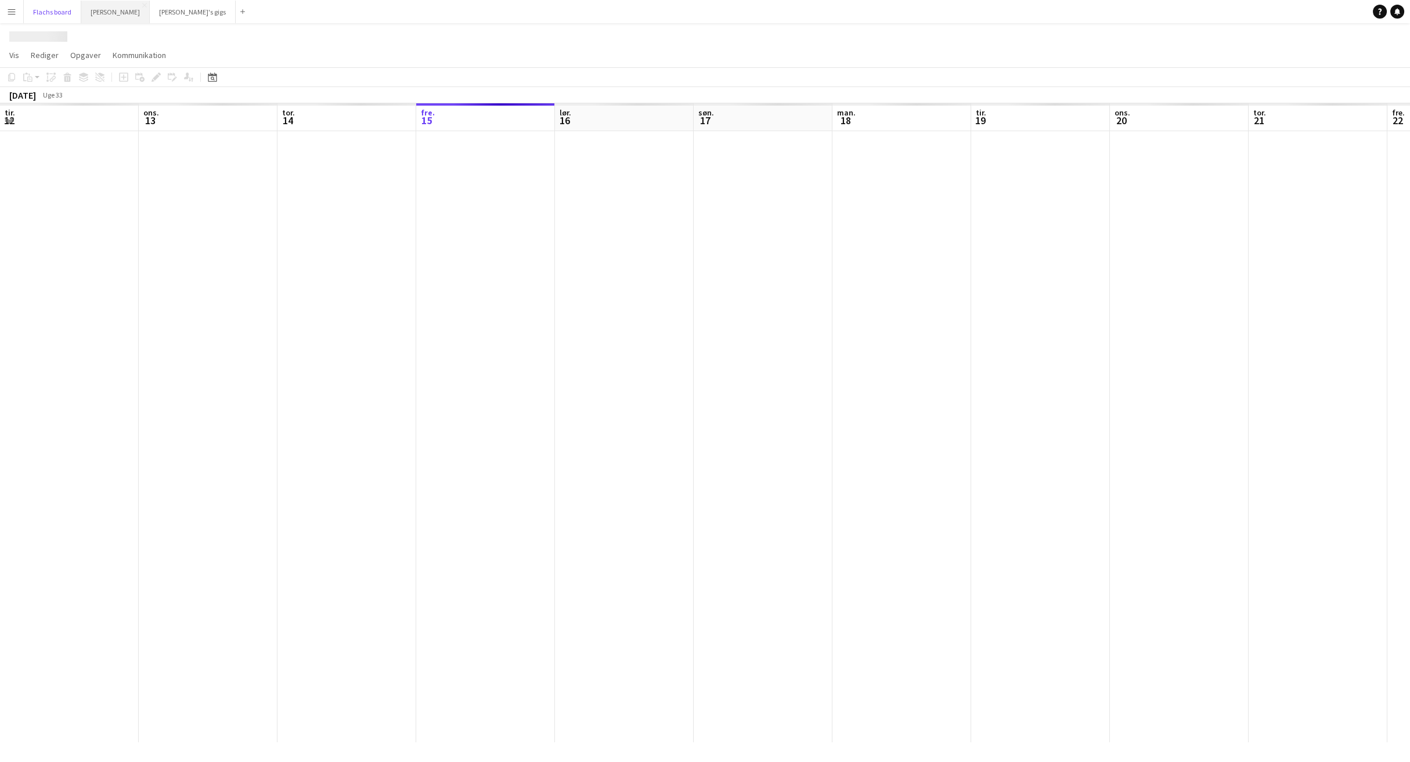
scroll to position [0, 277]
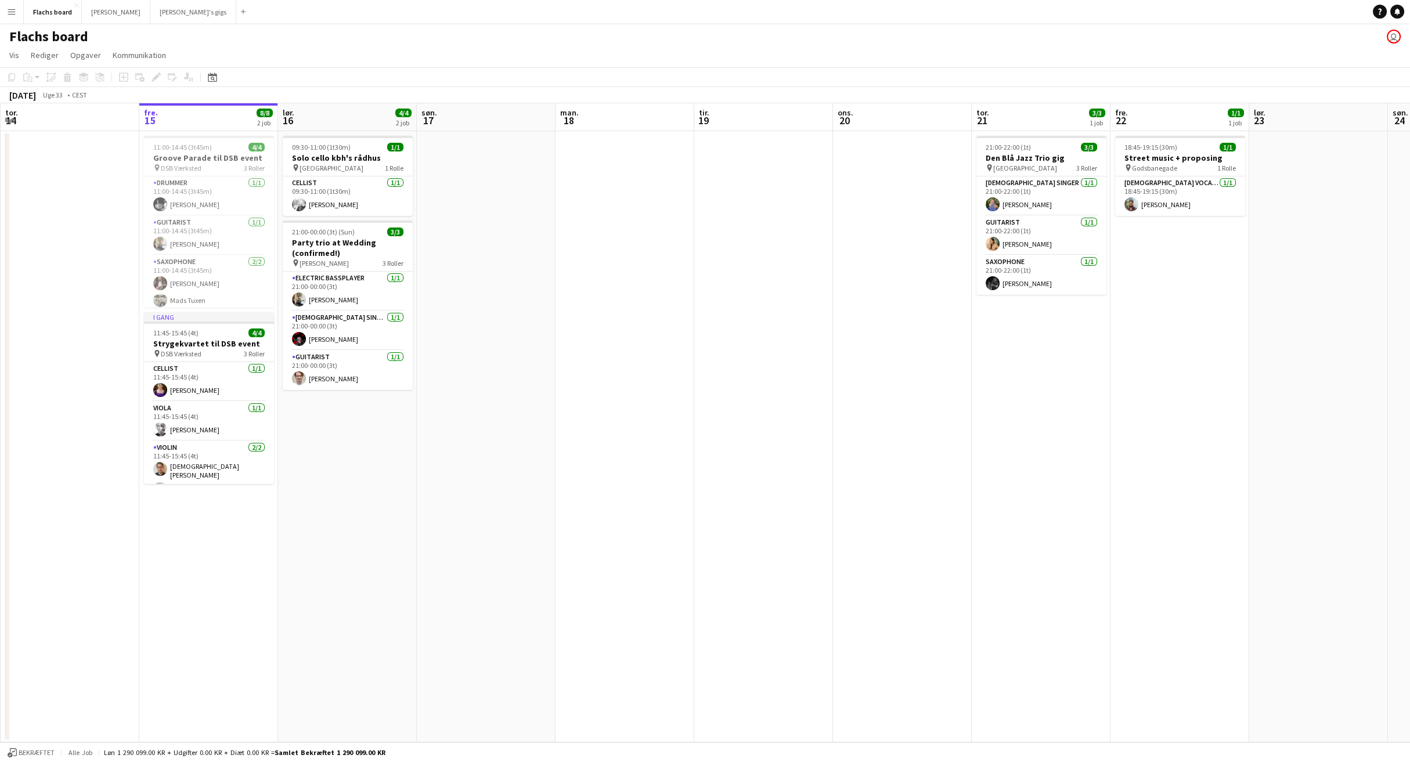
click at [12, 17] on button "Menu" at bounding box center [11, 11] width 23 height 23
click at [37, 82] on link "Kommunikation Kommunikation" at bounding box center [59, 86] width 116 height 23
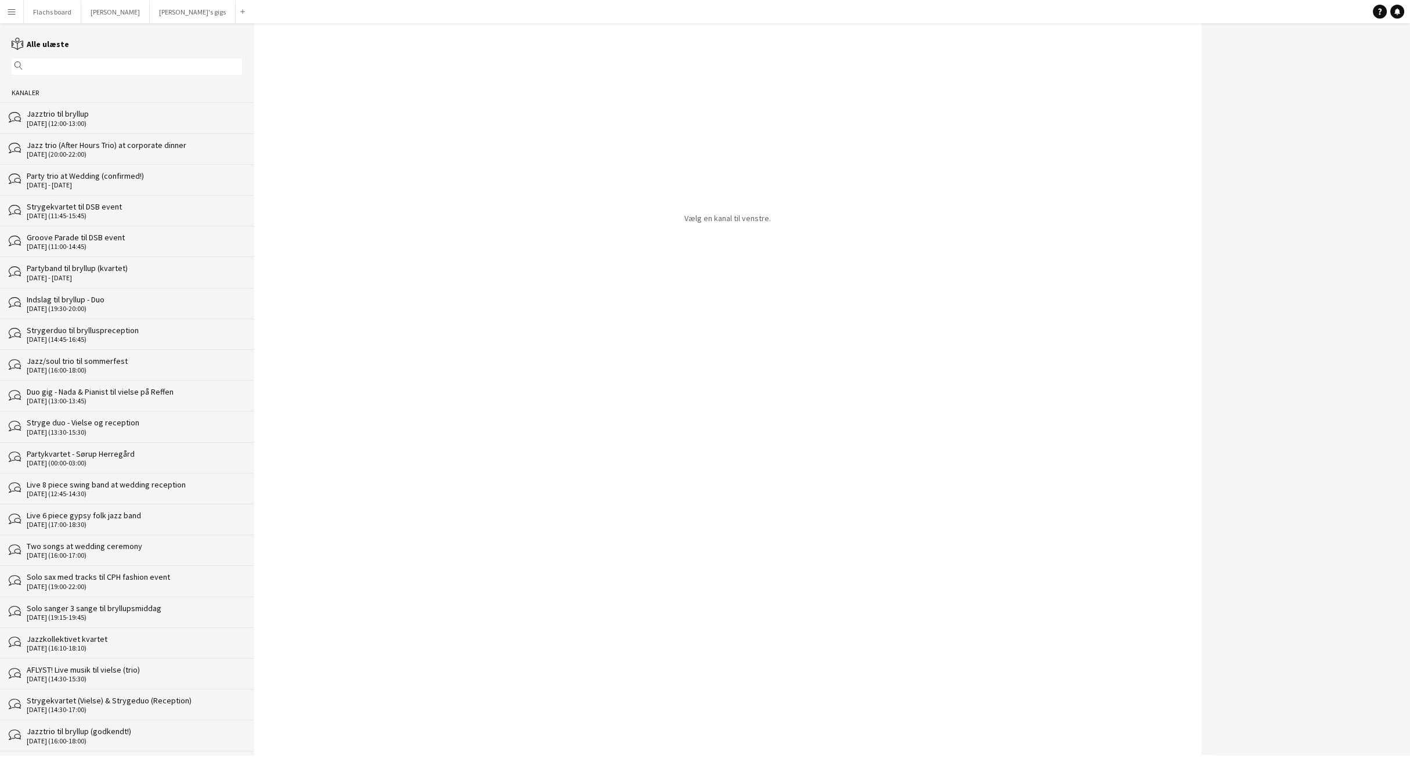
click at [53, 116] on div "Jazztrio til bryllup" at bounding box center [134, 114] width 215 height 10
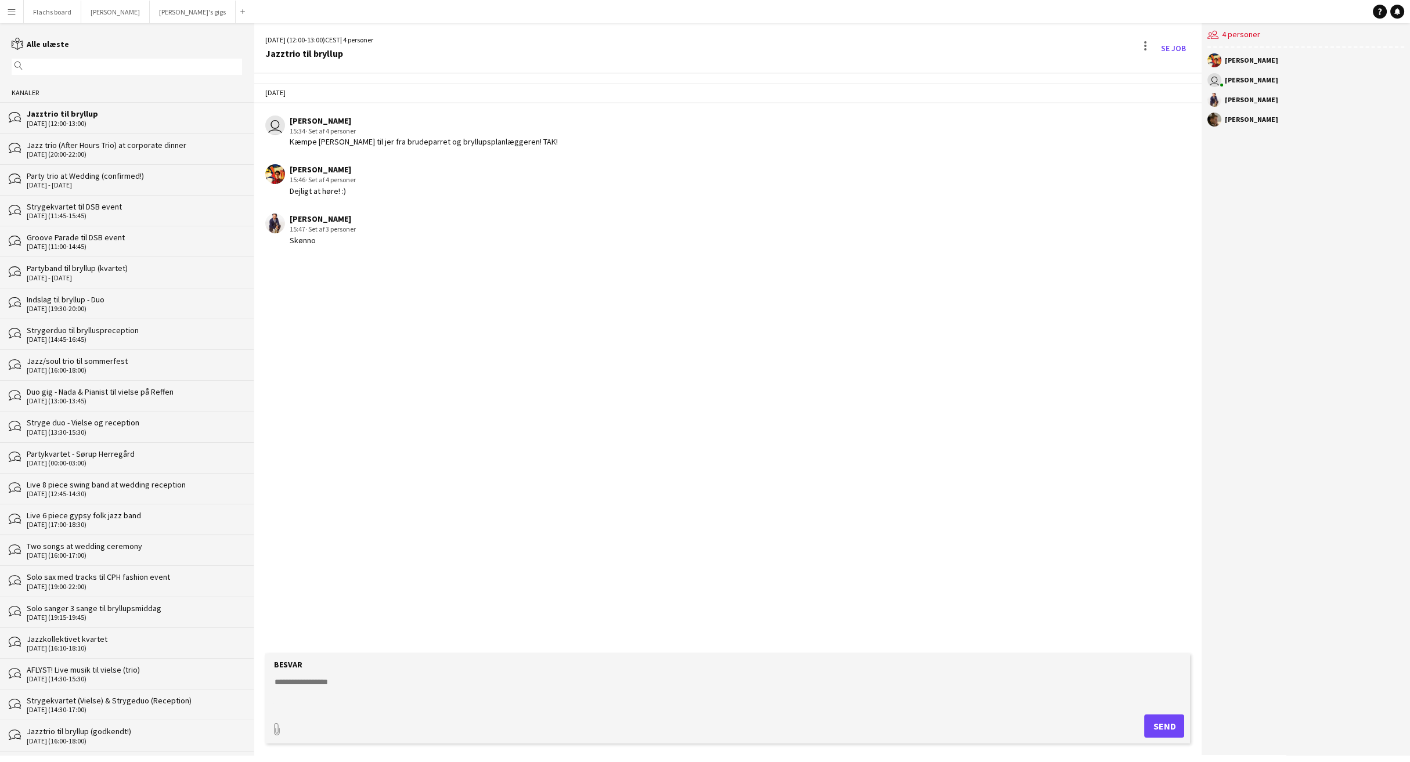
click at [65, 146] on div "Jazz trio (After Hours Trio) at corporate dinner" at bounding box center [134, 145] width 215 height 10
